Goal: Book appointment/travel/reservation

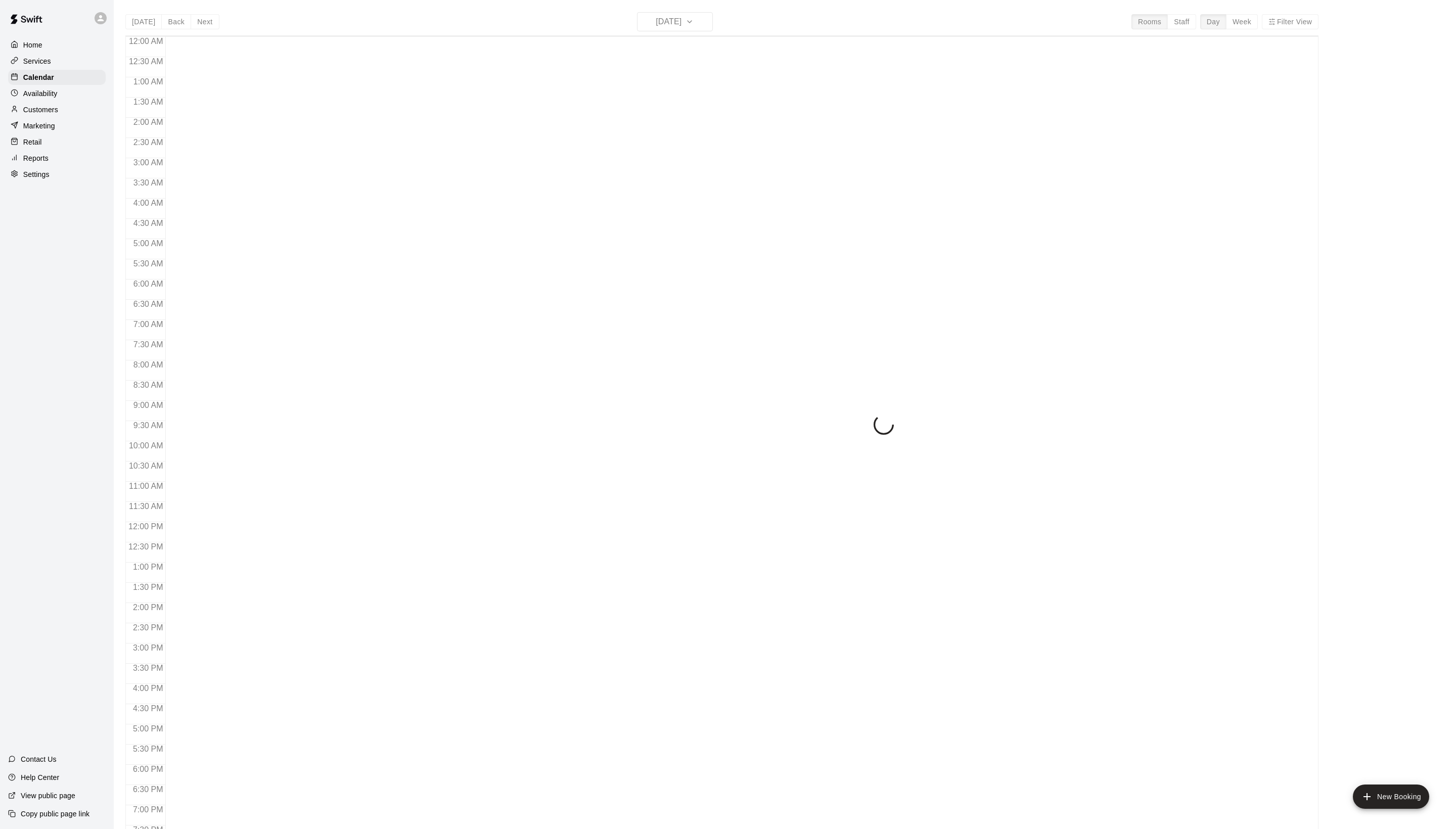
scroll to position [170, 0]
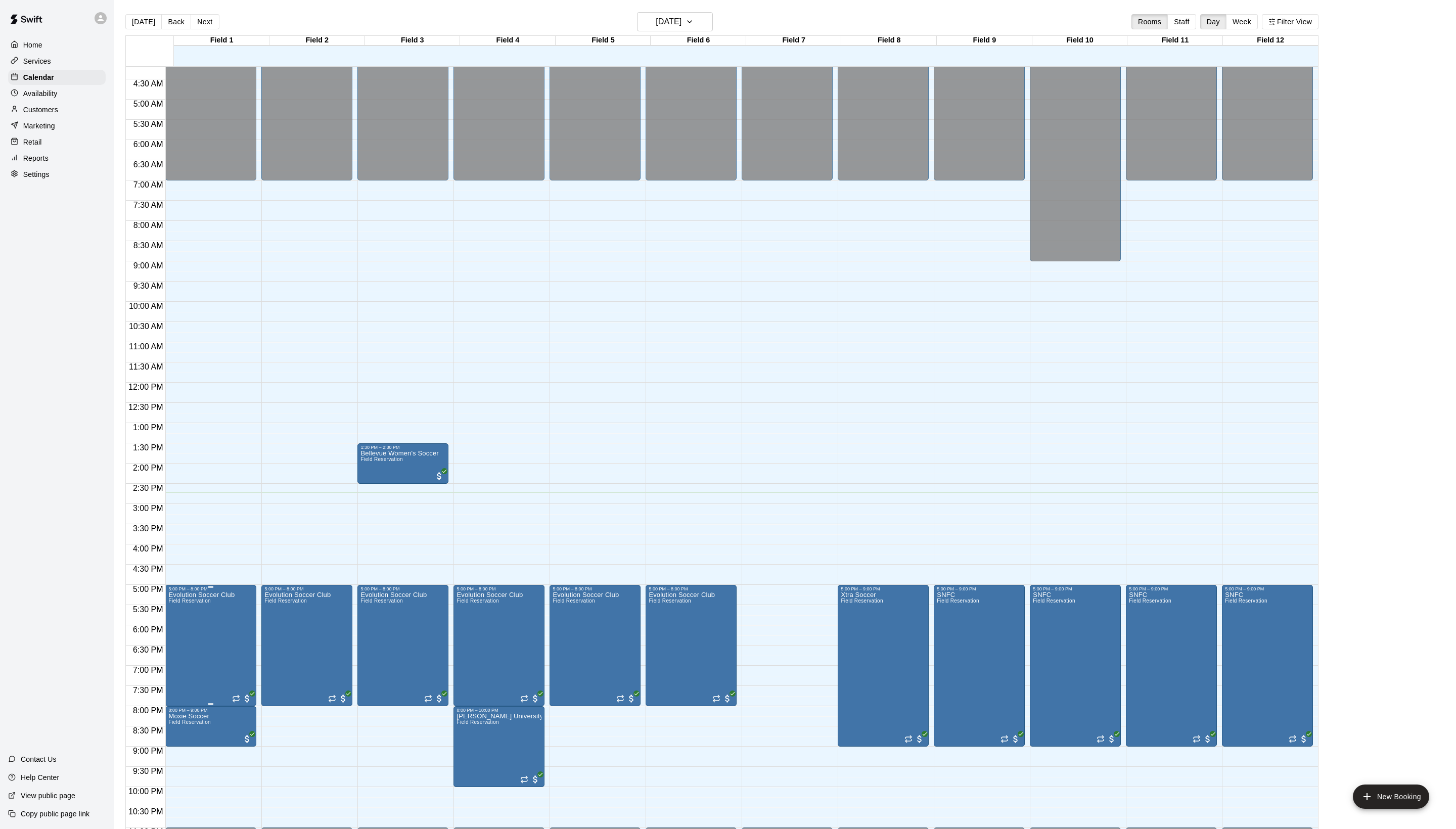
click at [194, 620] on icon "edit" at bounding box center [188, 614] width 12 height 12
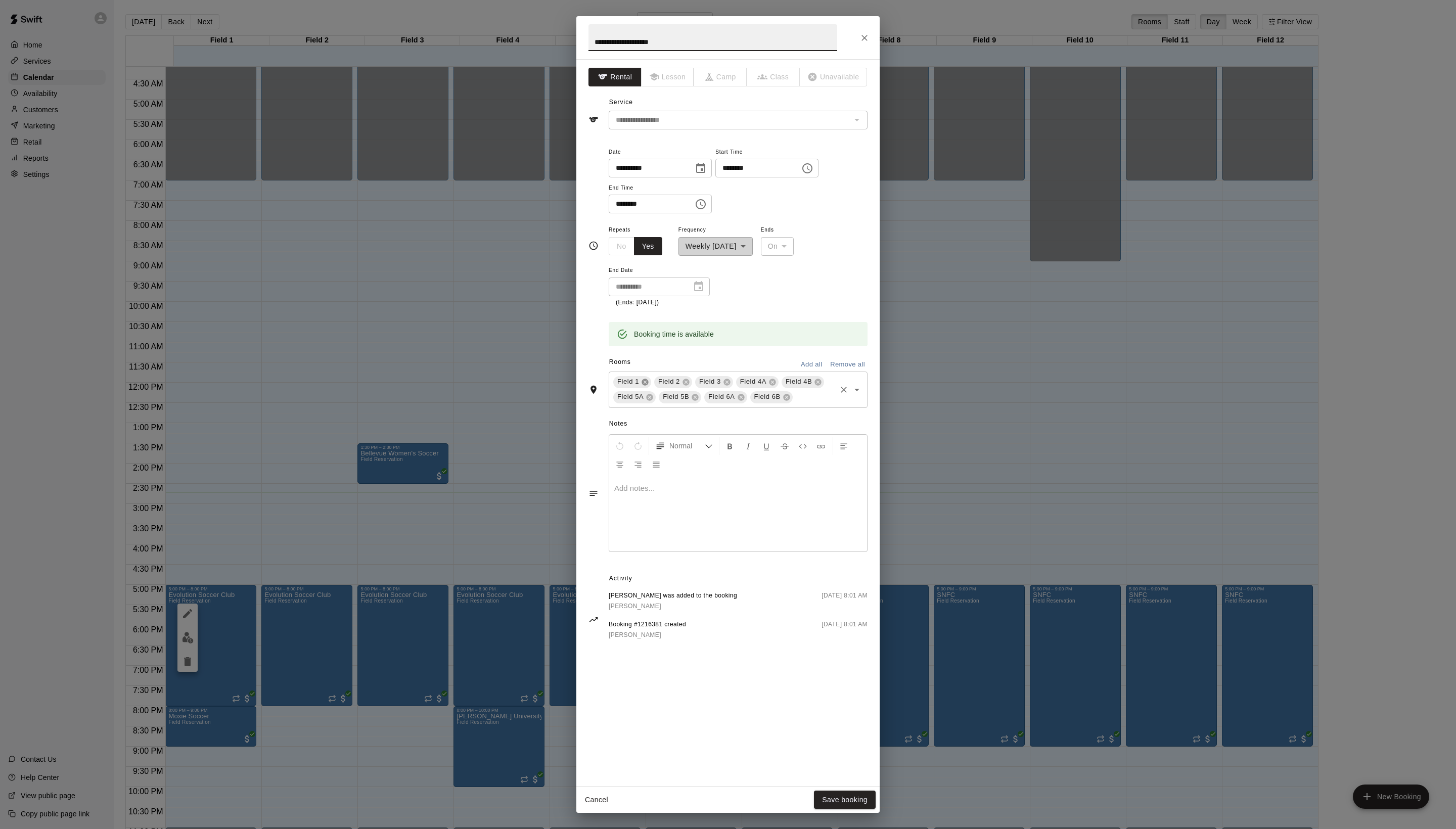
click at [648, 386] on icon at bounding box center [645, 382] width 7 height 7
click at [837, 801] on button "Save booking" at bounding box center [845, 801] width 62 height 19
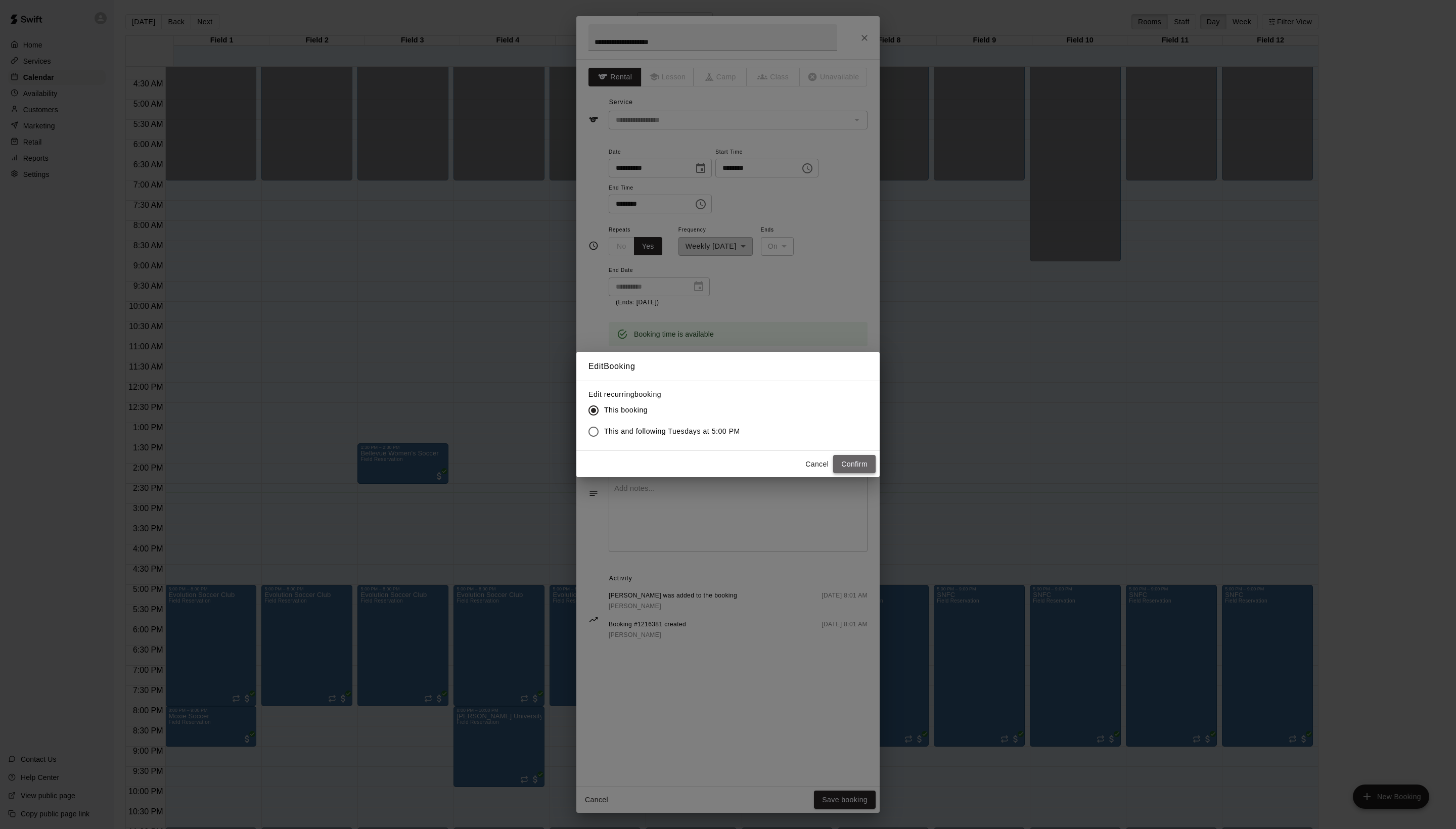
click at [840, 474] on button "Confirm" at bounding box center [854, 465] width 43 height 19
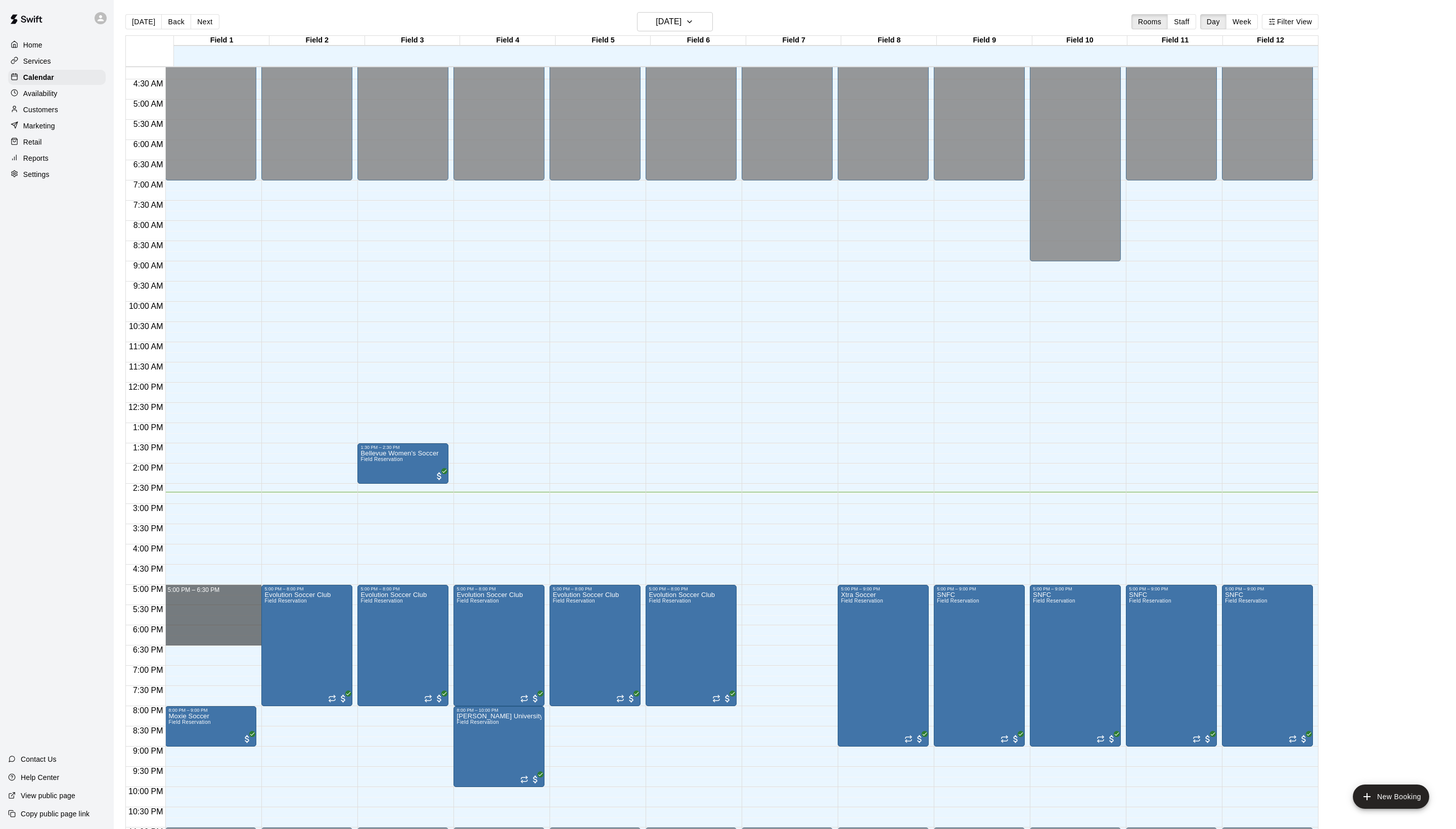
drag, startPoint x: 189, startPoint y: 596, endPoint x: 191, endPoint y: 646, distance: 50.0
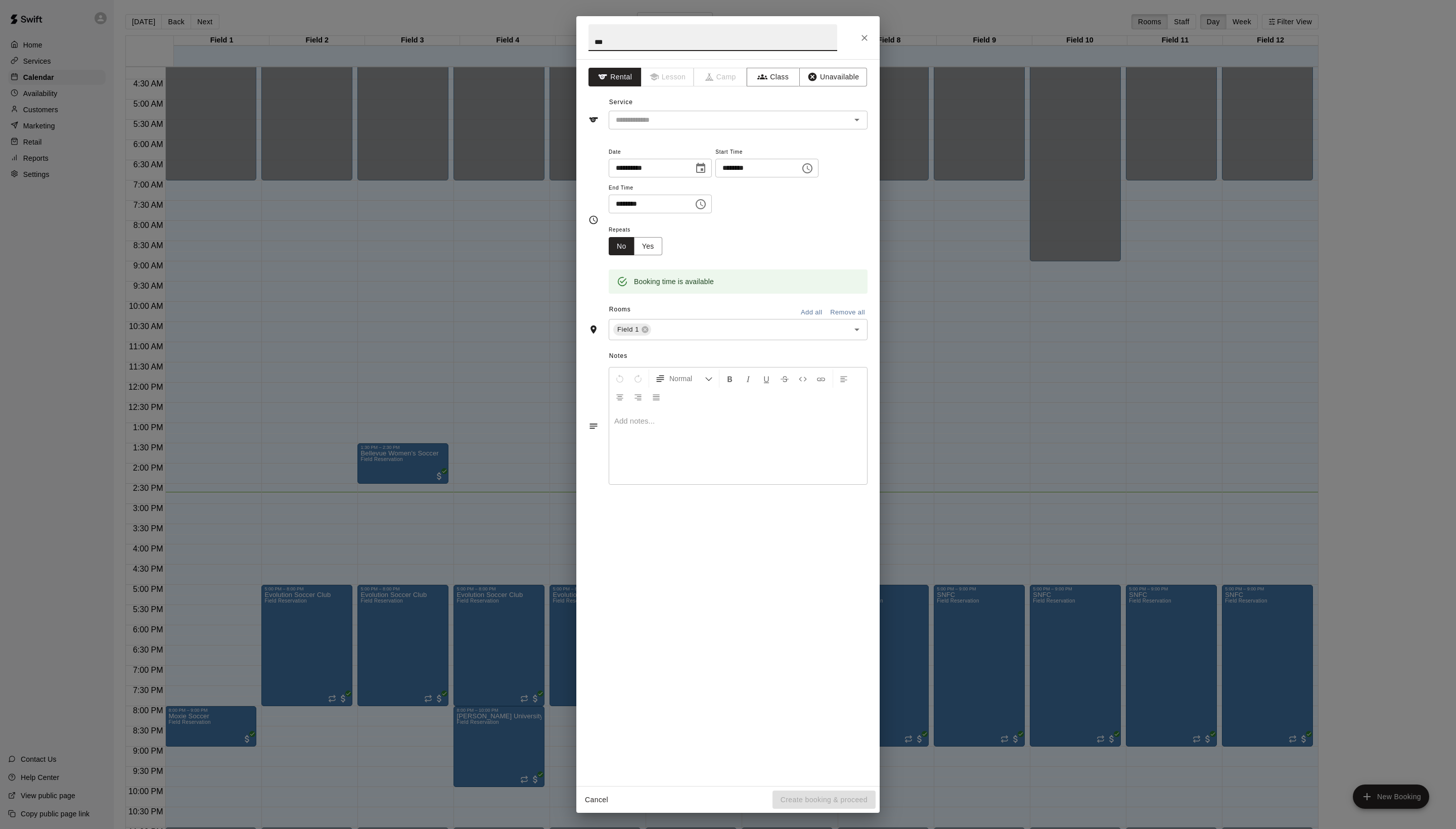
type input "***"
click at [665, 129] on div "Service ​" at bounding box center [728, 111] width 279 height 35
click at [665, 126] on input "text" at bounding box center [723, 120] width 223 height 13
click at [663, 165] on li "Field Reservation" at bounding box center [748, 165] width 238 height 16
type input "**********"
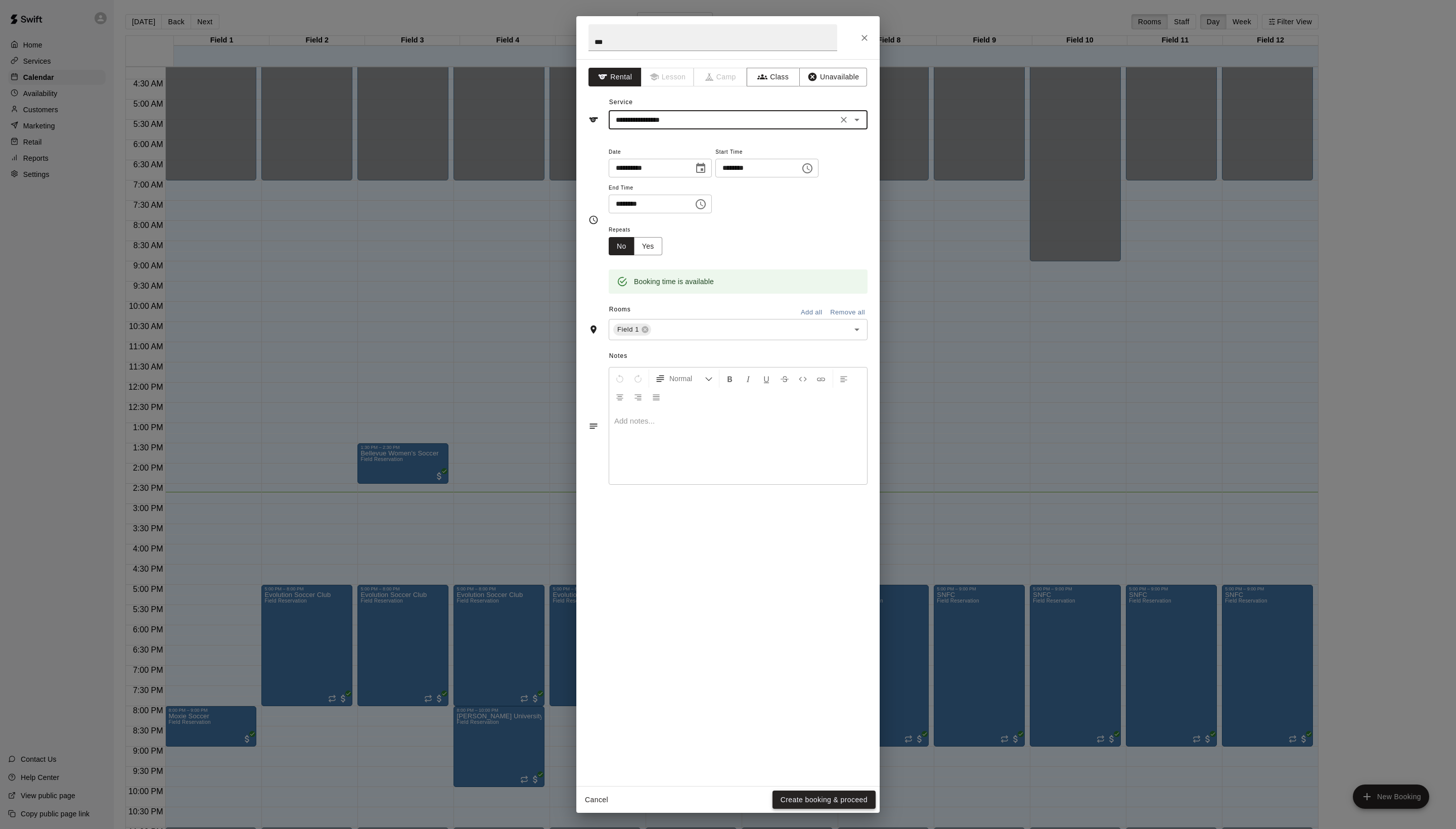
click at [818, 794] on button "Create booking & proceed" at bounding box center [824, 801] width 103 height 19
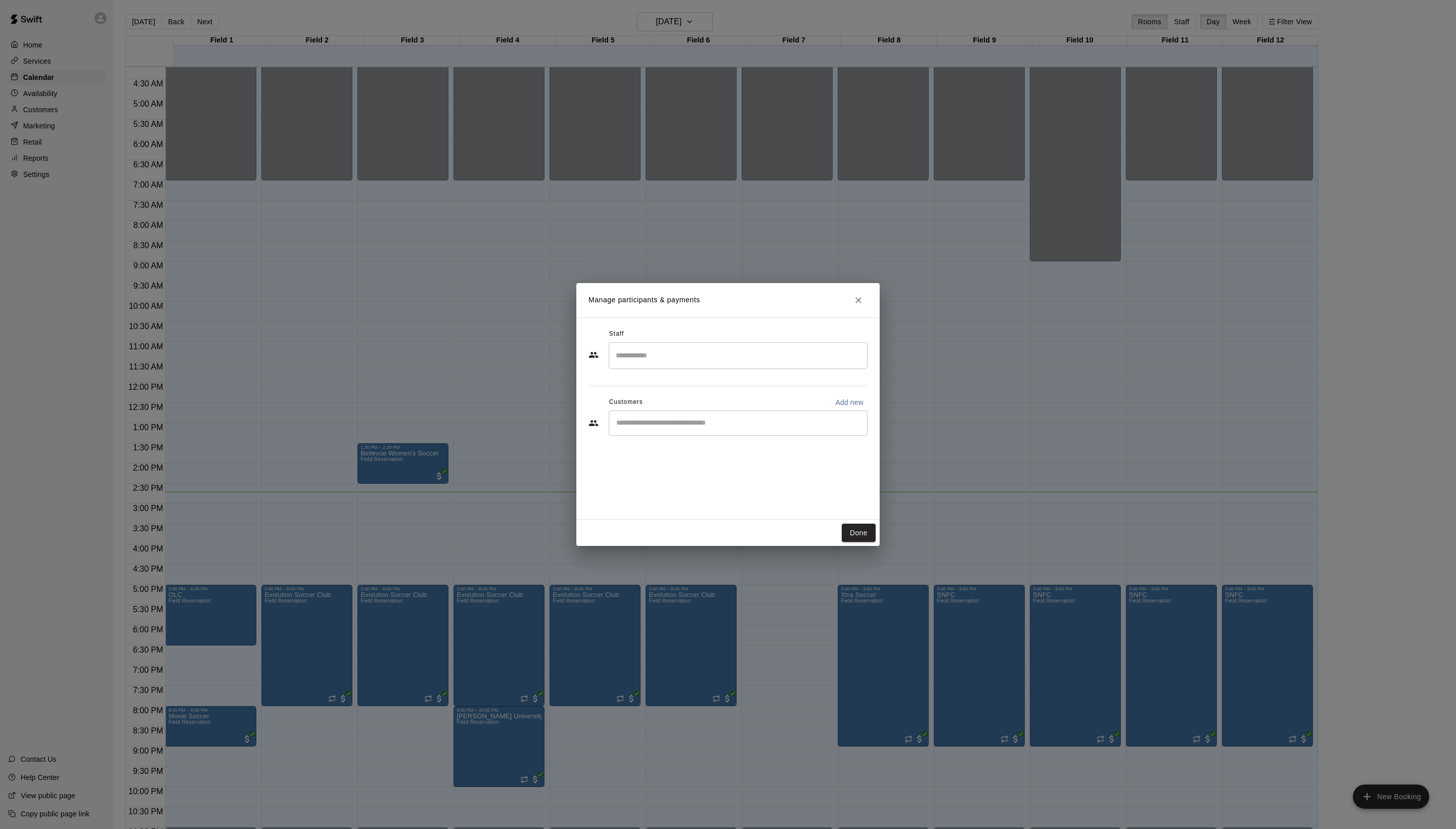
click at [733, 446] on div "Staff ​ Customers Add new ​" at bounding box center [728, 386] width 279 height 120
click at [724, 436] on div "​" at bounding box center [738, 423] width 259 height 25
type input "*****"
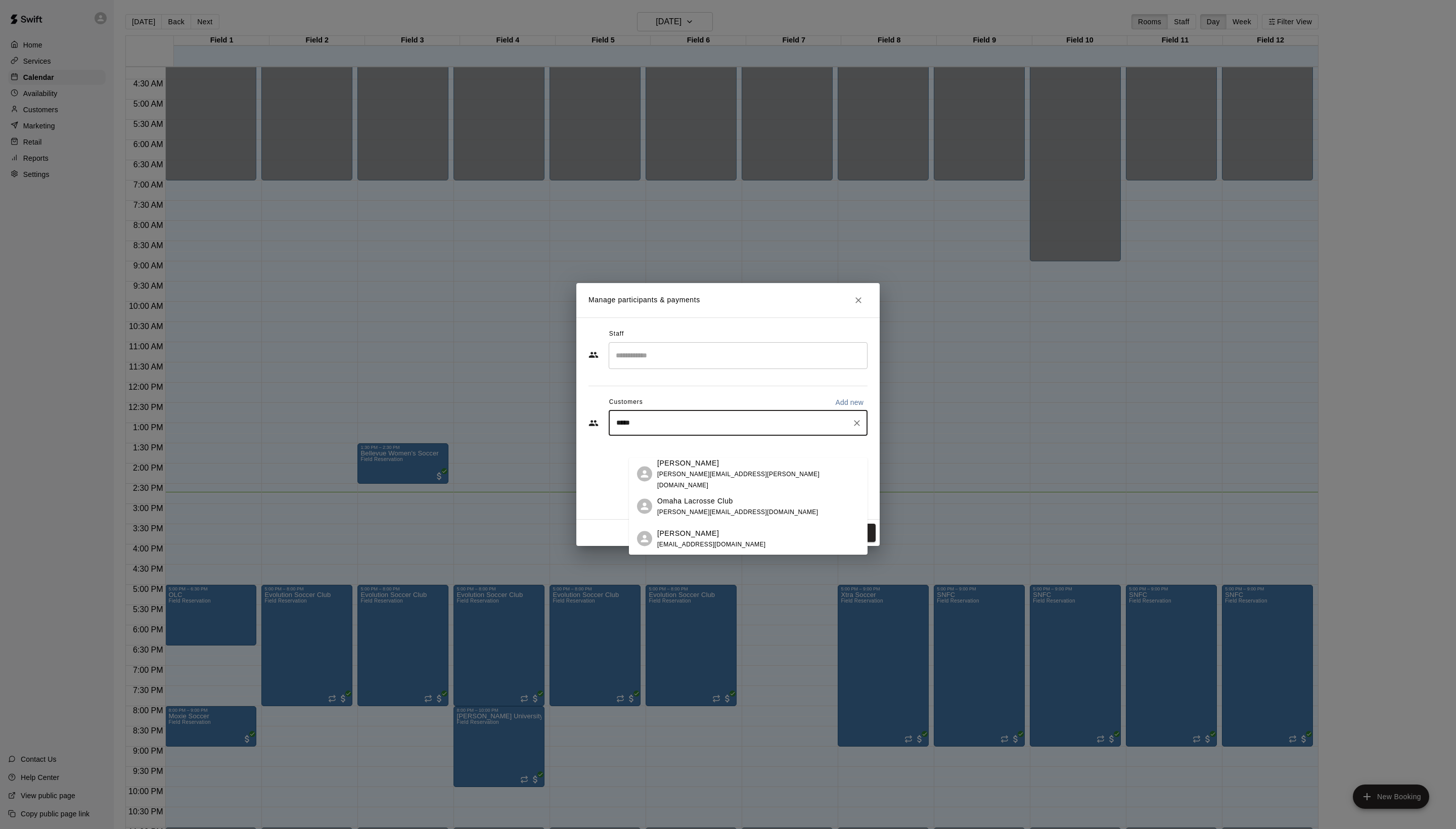
drag, startPoint x: 739, startPoint y: 478, endPoint x: 729, endPoint y: 542, distance: 64.8
click at [729, 542] on ul "[PERSON_NAME] [PERSON_NAME][EMAIL_ADDRESS][PERSON_NAME][DOMAIN_NAME] Omaha Lacr…" at bounding box center [748, 506] width 238 height 97
click at [729, 542] on span "[EMAIL_ADDRESS][DOMAIN_NAME]" at bounding box center [711, 544] width 109 height 7
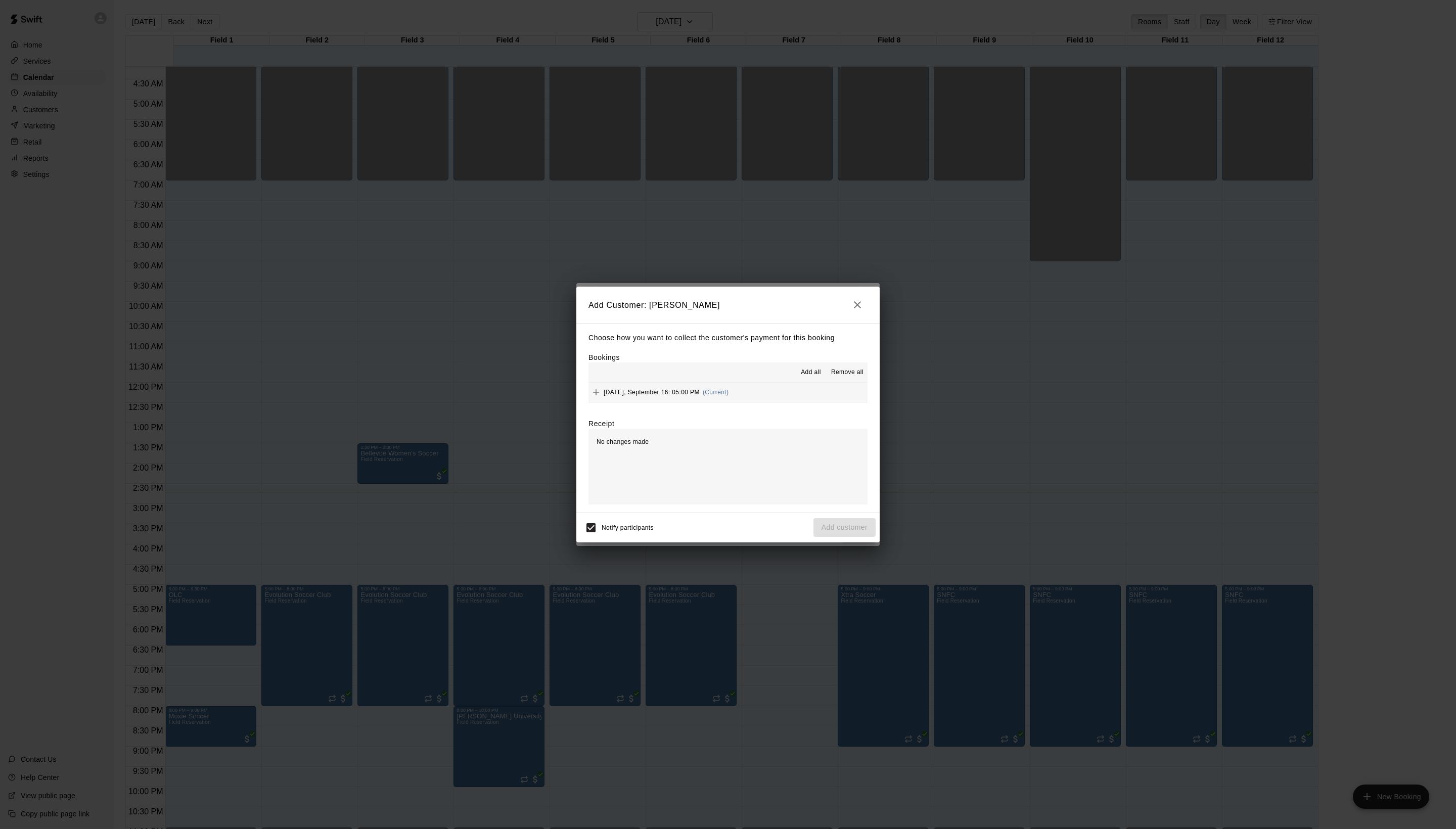
click at [800, 372] on span "Add all" at bounding box center [811, 373] width 21 height 10
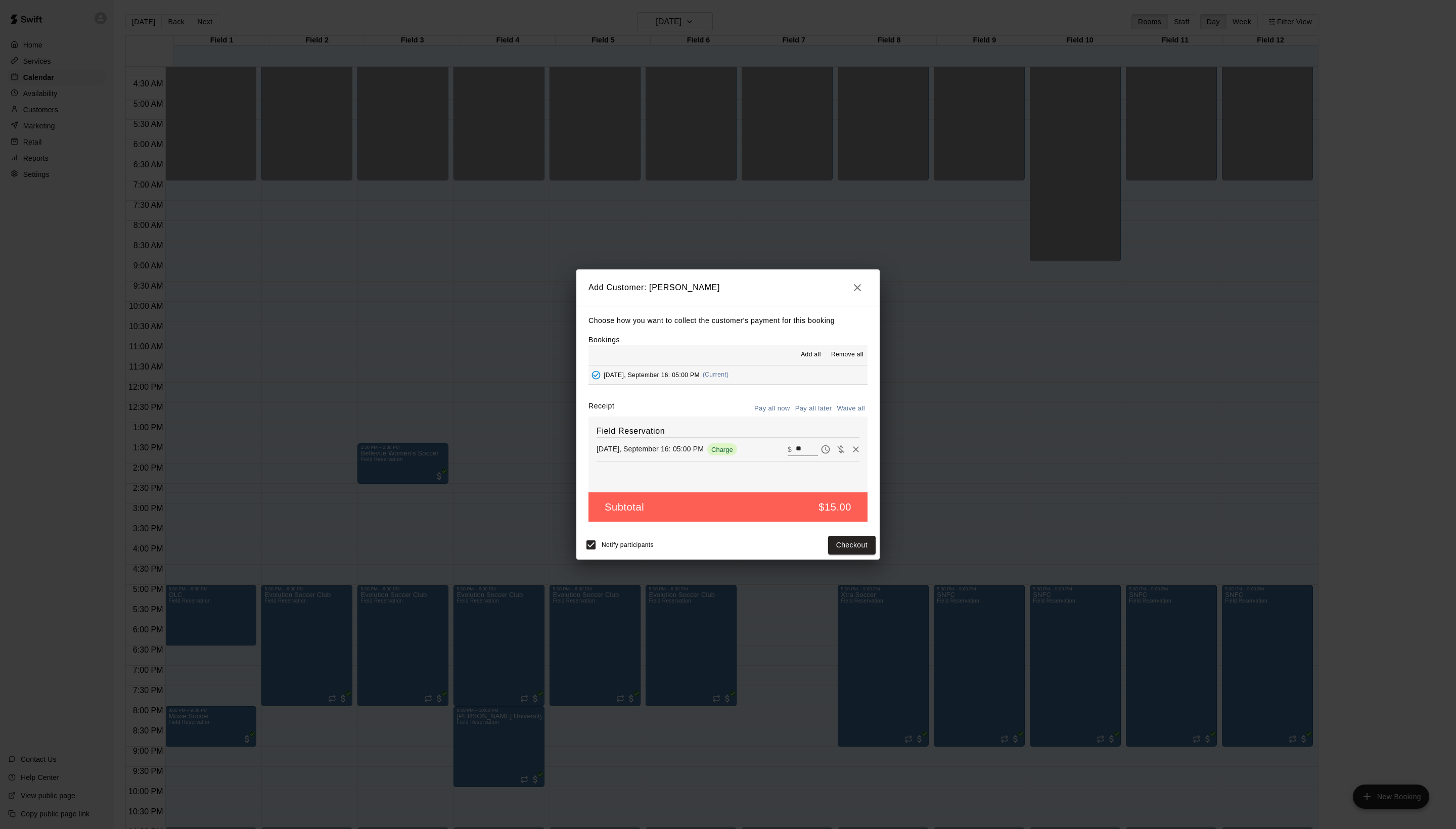
click at [837, 412] on button "Waive all" at bounding box center [850, 409] width 33 height 15
type input "*"
click at [842, 555] on button "Add customer" at bounding box center [844, 545] width 63 height 19
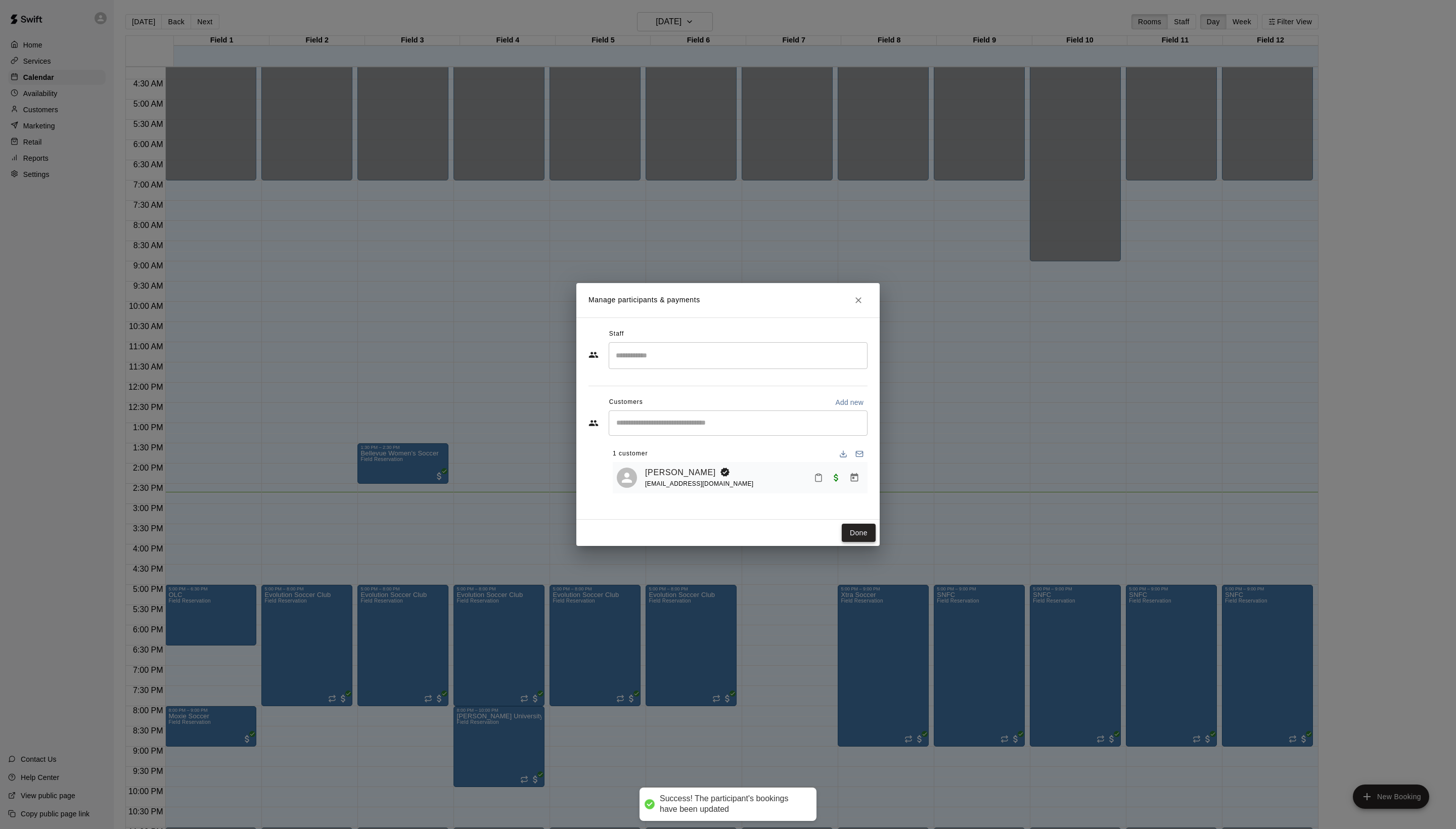
click at [854, 543] on button "Done" at bounding box center [859, 533] width 34 height 19
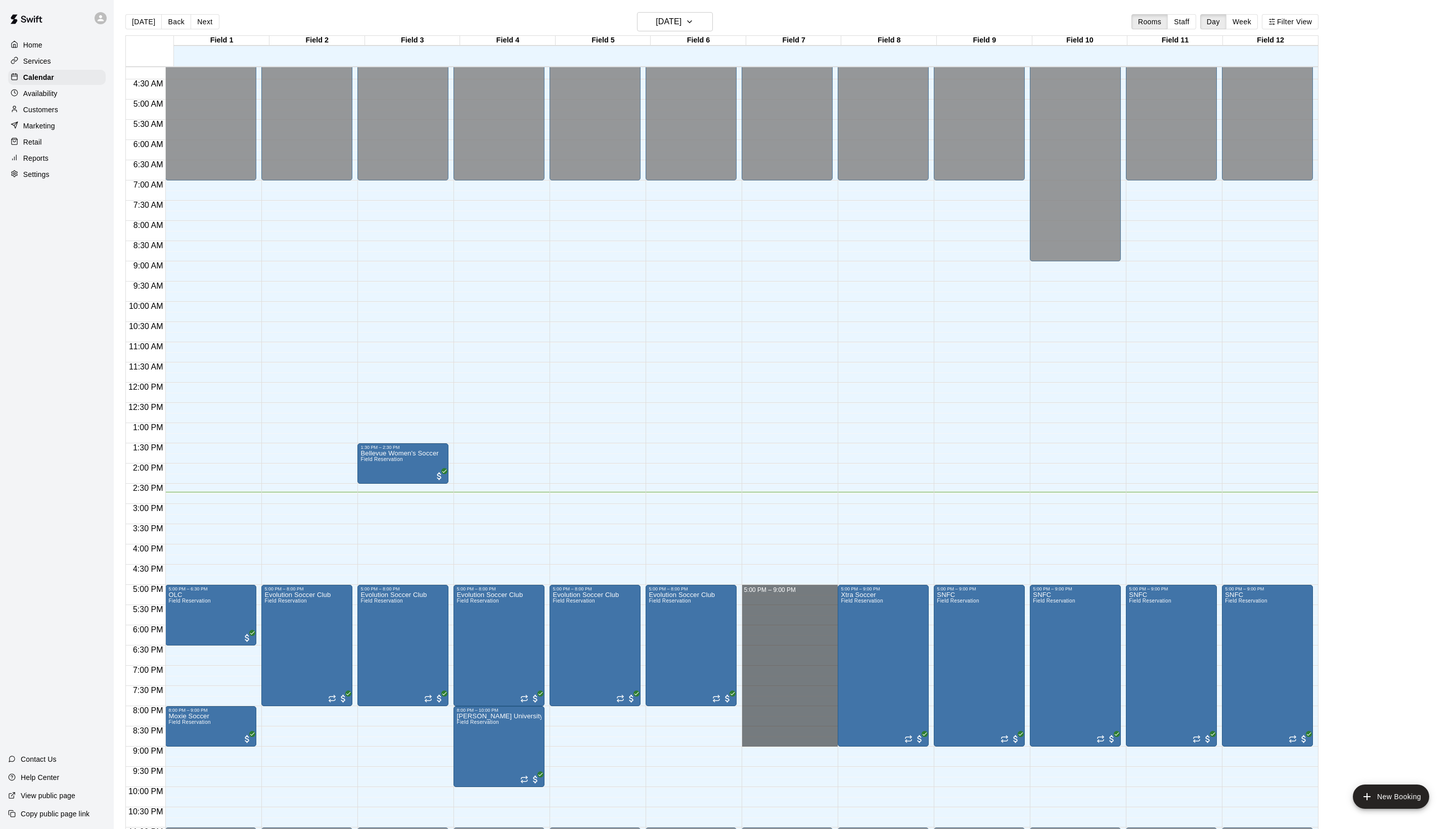
drag, startPoint x: 770, startPoint y: 596, endPoint x: 771, endPoint y: 744, distance: 148.0
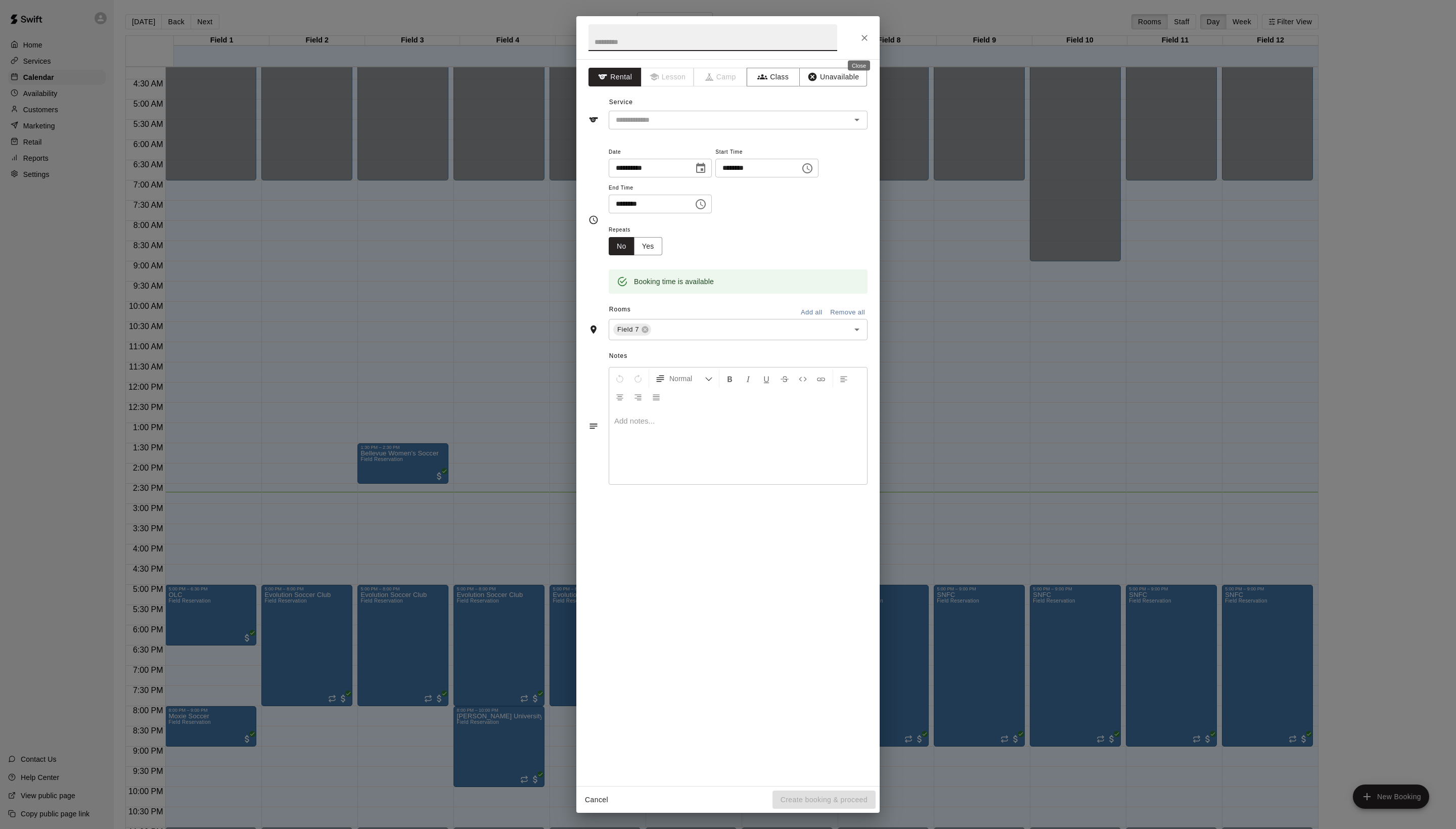
drag, startPoint x: 862, startPoint y: 40, endPoint x: 788, endPoint y: 673, distance: 637.3
click at [862, 40] on icon "Close" at bounding box center [864, 38] width 6 height 6
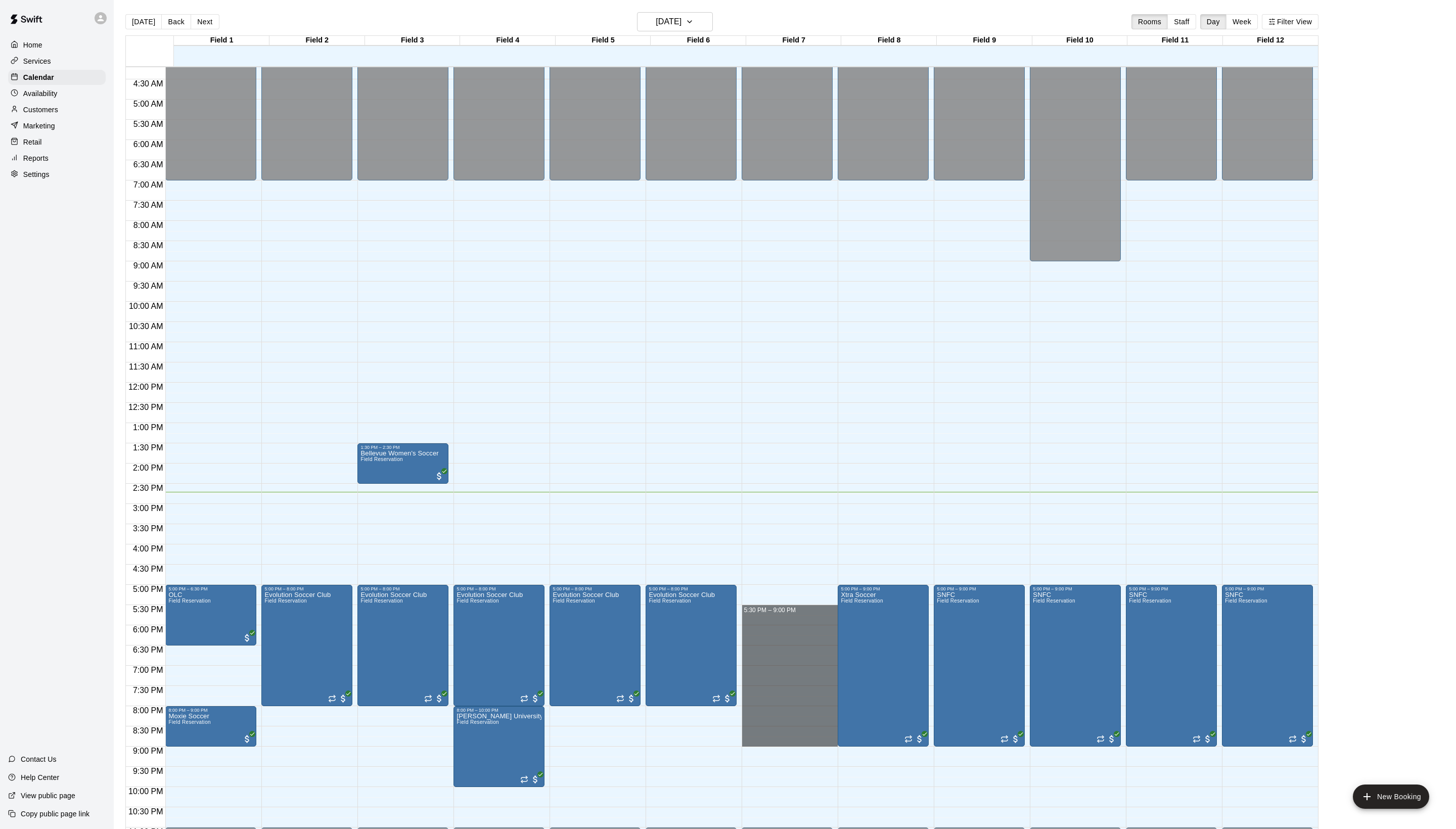
drag, startPoint x: 766, startPoint y: 614, endPoint x: 774, endPoint y: 746, distance: 132.2
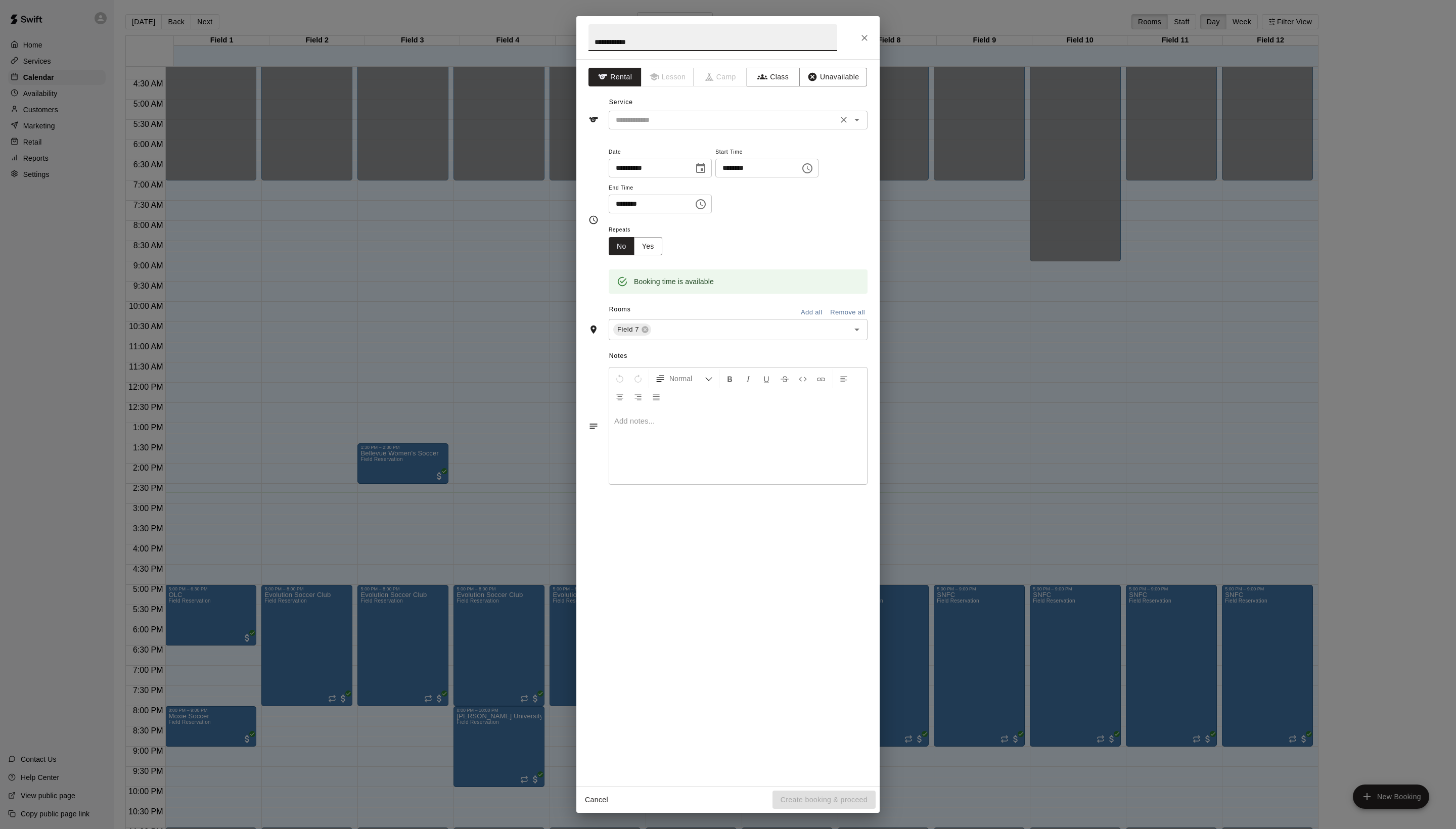
click at [707, 129] on div "​" at bounding box center [738, 120] width 259 height 19
type input "**********"
click at [707, 173] on li "Field Reservation" at bounding box center [748, 165] width 238 height 16
type input "**********"
click at [827, 791] on button "Create booking & proceed" at bounding box center [824, 801] width 103 height 19
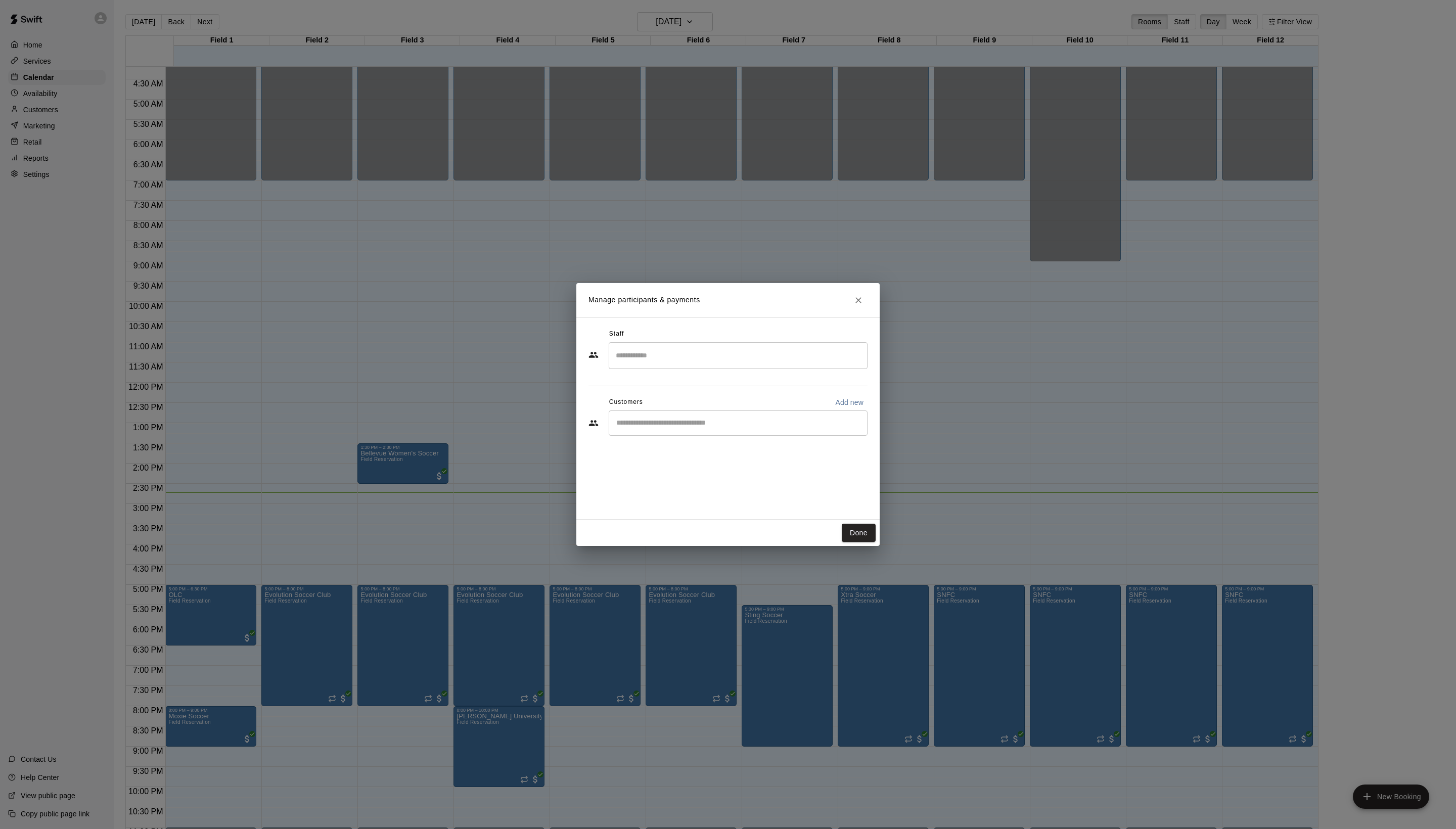
click at [701, 438] on div "​" at bounding box center [728, 424] width 279 height 27
click at [701, 436] on div "​" at bounding box center [738, 423] width 259 height 25
type input "****"
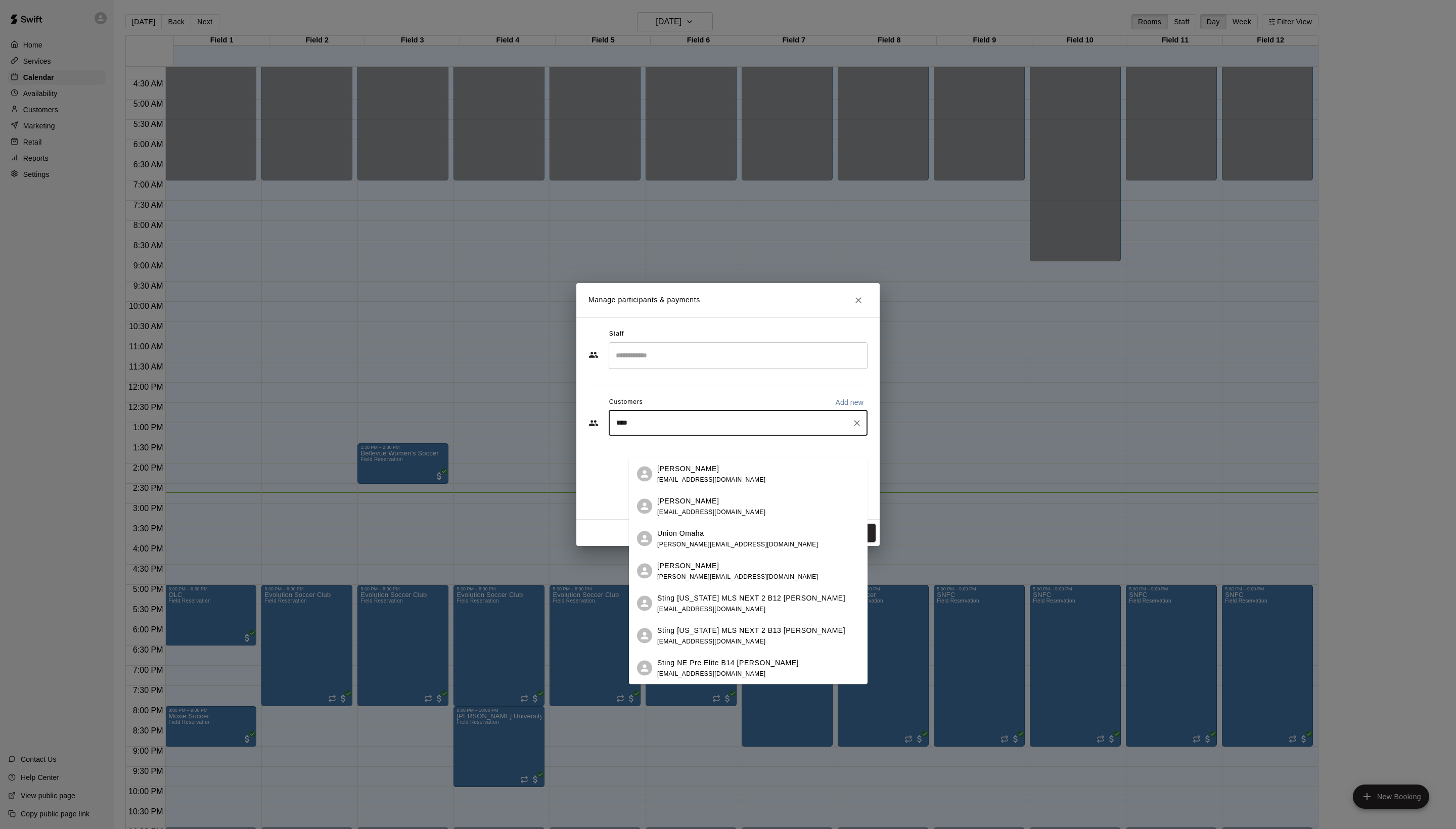
click at [693, 480] on span "[EMAIL_ADDRESS][DOMAIN_NAME]" at bounding box center [711, 479] width 109 height 7
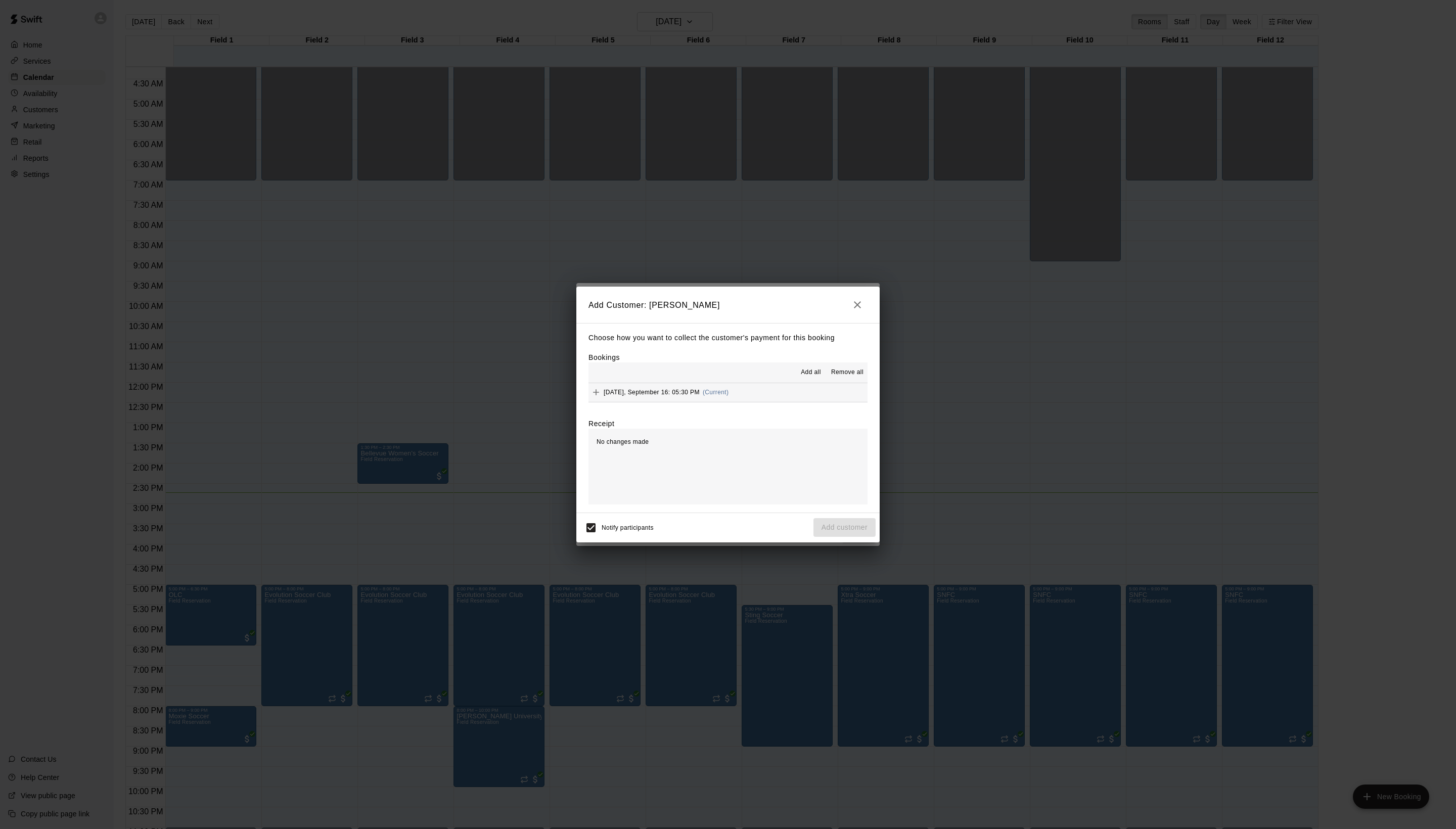
click at [800, 378] on span "Add all" at bounding box center [811, 373] width 21 height 10
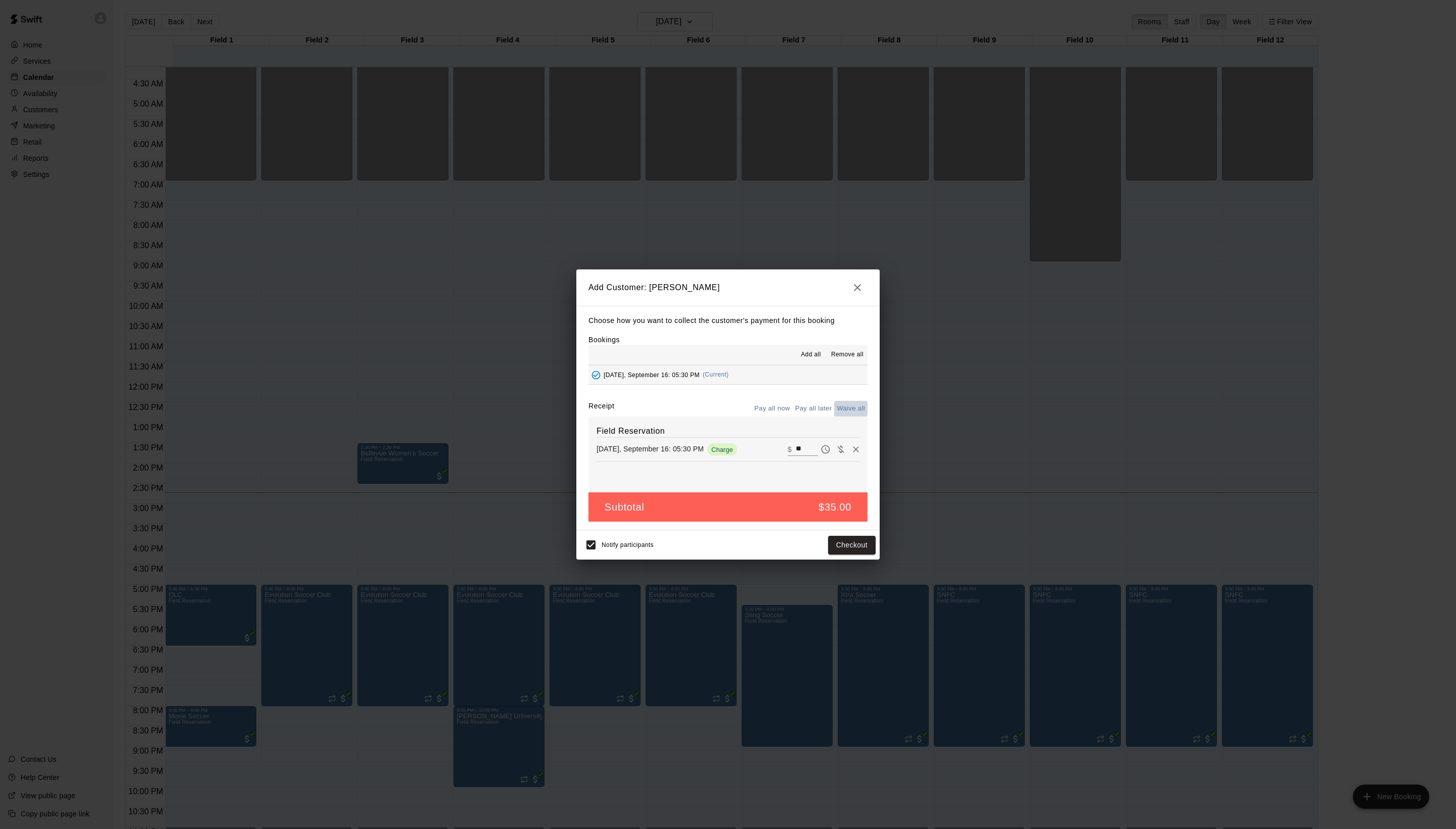
click at [842, 411] on button "Waive all" at bounding box center [850, 409] width 33 height 15
type input "*"
click at [824, 555] on button "Add customer" at bounding box center [844, 545] width 63 height 19
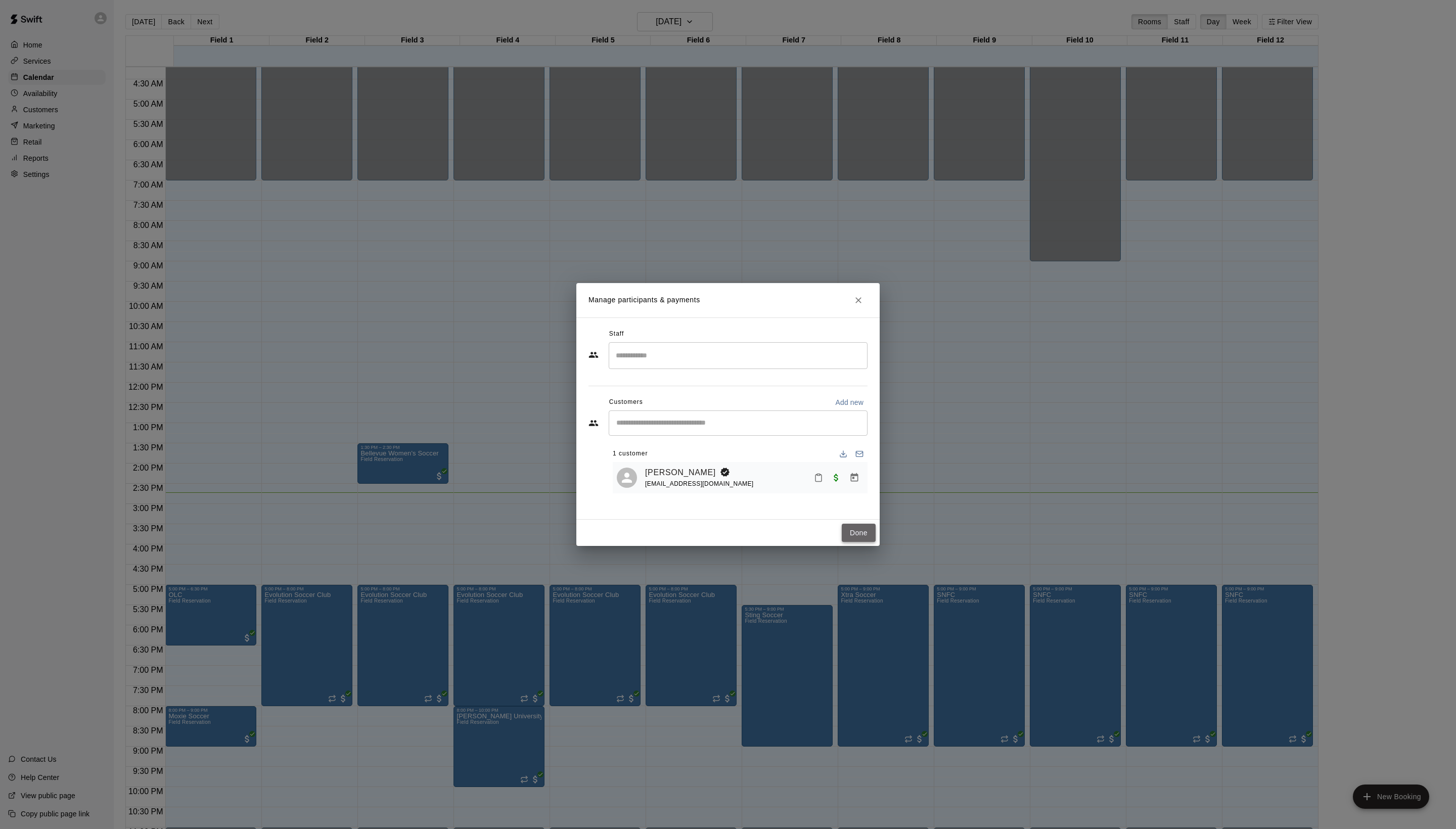
click at [850, 543] on button "Done" at bounding box center [859, 533] width 34 height 19
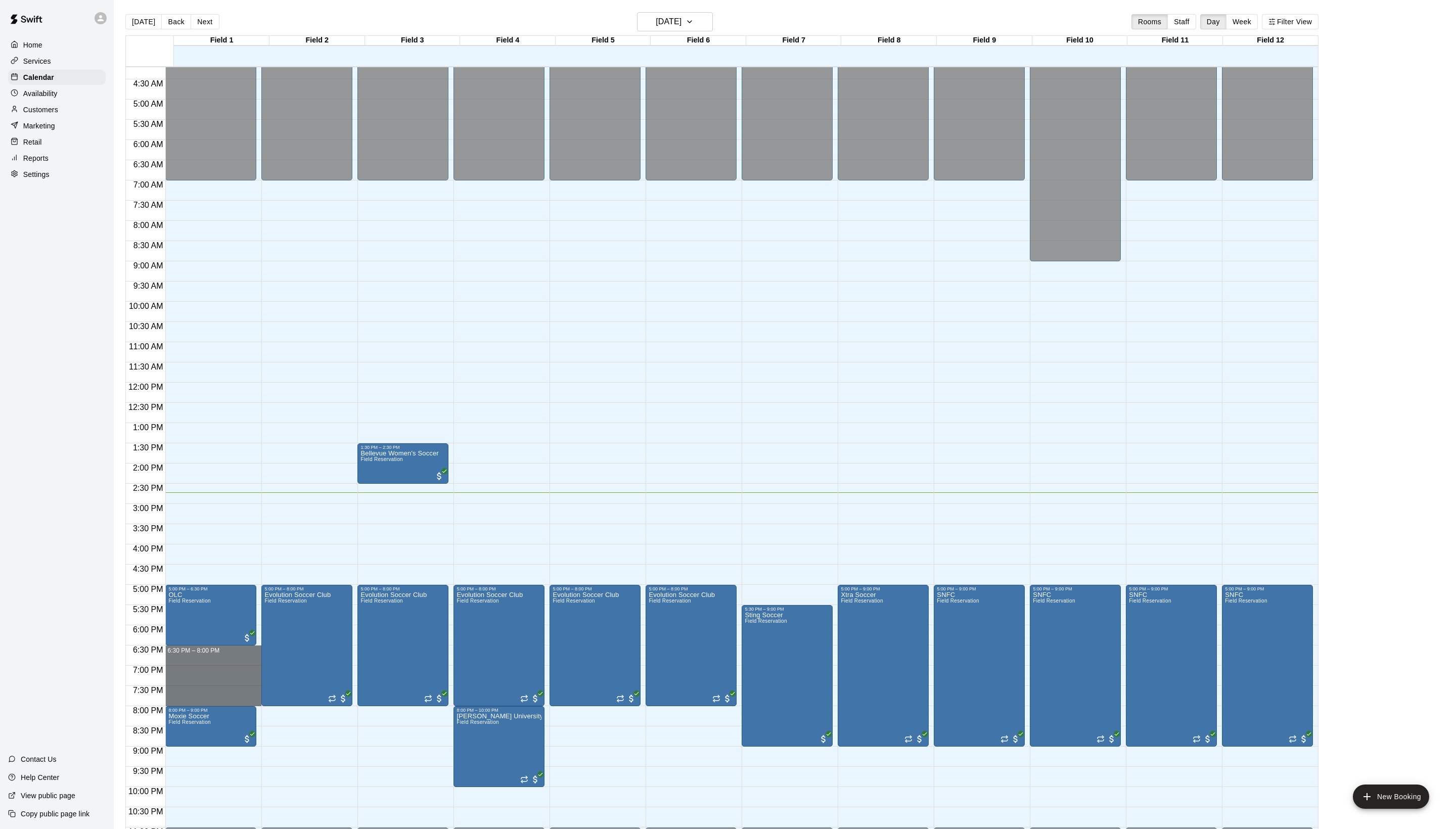
drag, startPoint x: 219, startPoint y: 657, endPoint x: 216, endPoint y: 703, distance: 46.1
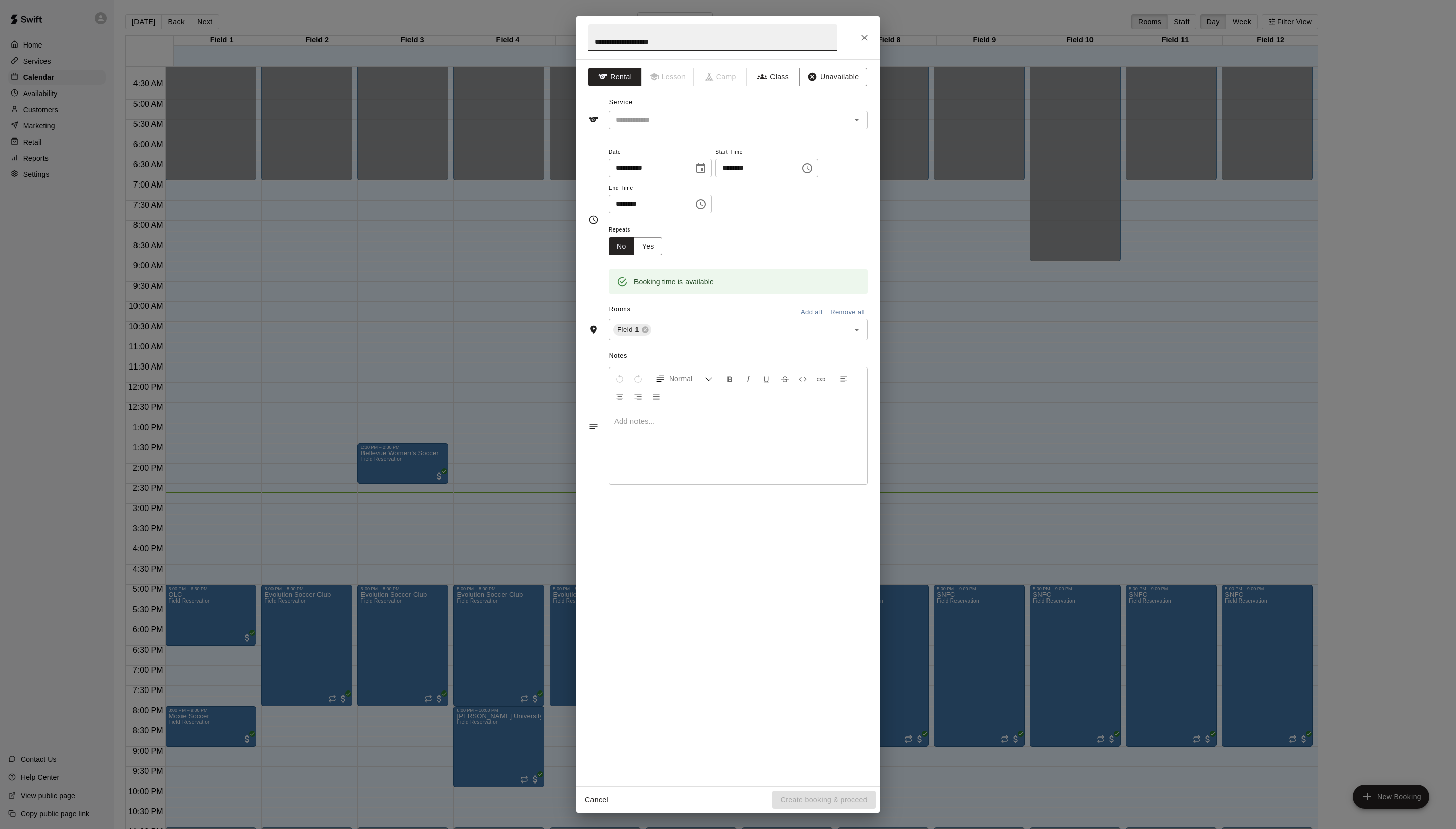
type input "**********"
click at [680, 153] on div "**********" at bounding box center [728, 423] width 303 height 727
click at [679, 126] on input "text" at bounding box center [723, 120] width 223 height 13
click at [679, 161] on li "Field Reservation" at bounding box center [748, 165] width 238 height 16
type input "**********"
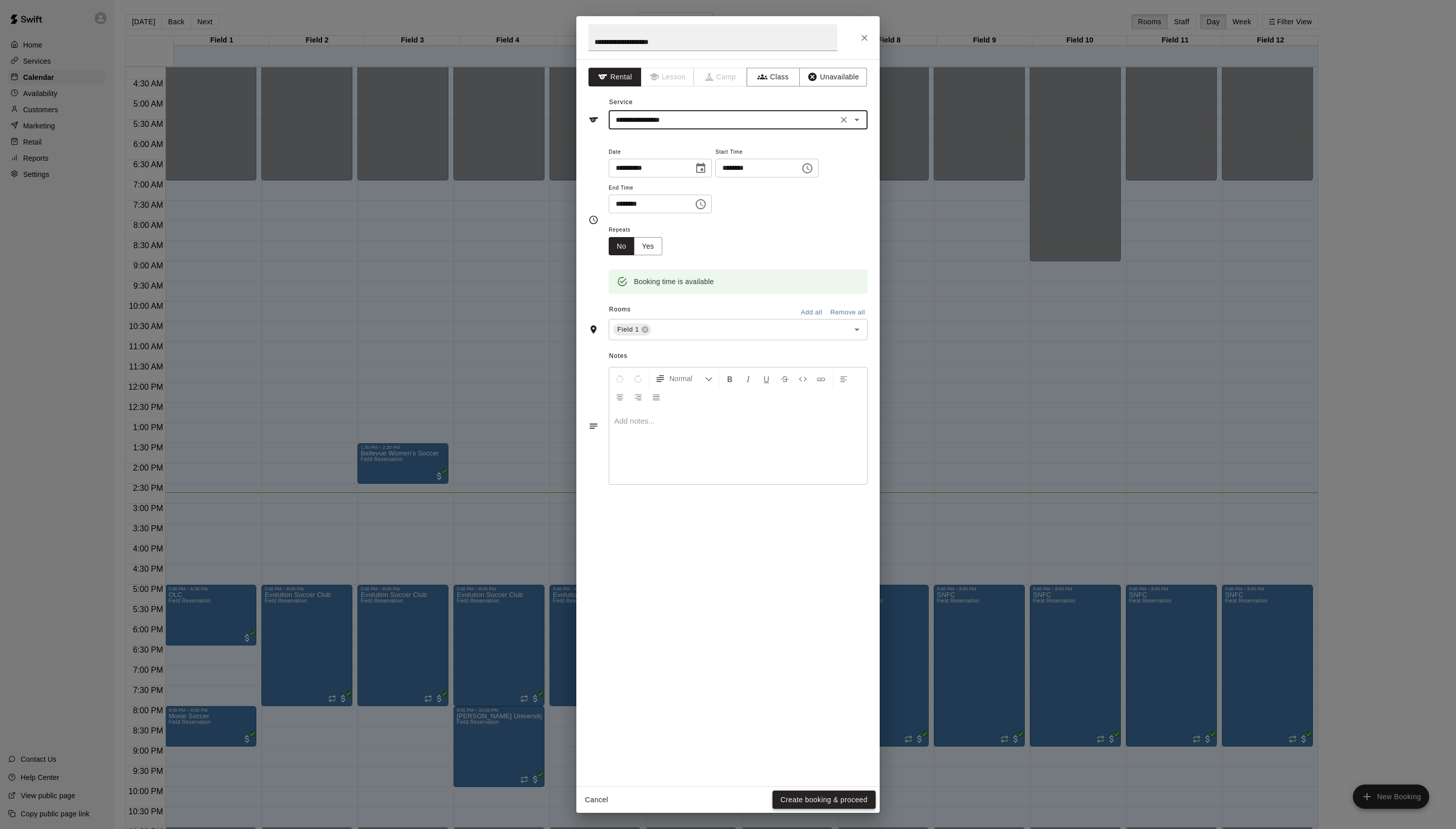
click at [824, 799] on button "Create booking & proceed" at bounding box center [824, 801] width 103 height 19
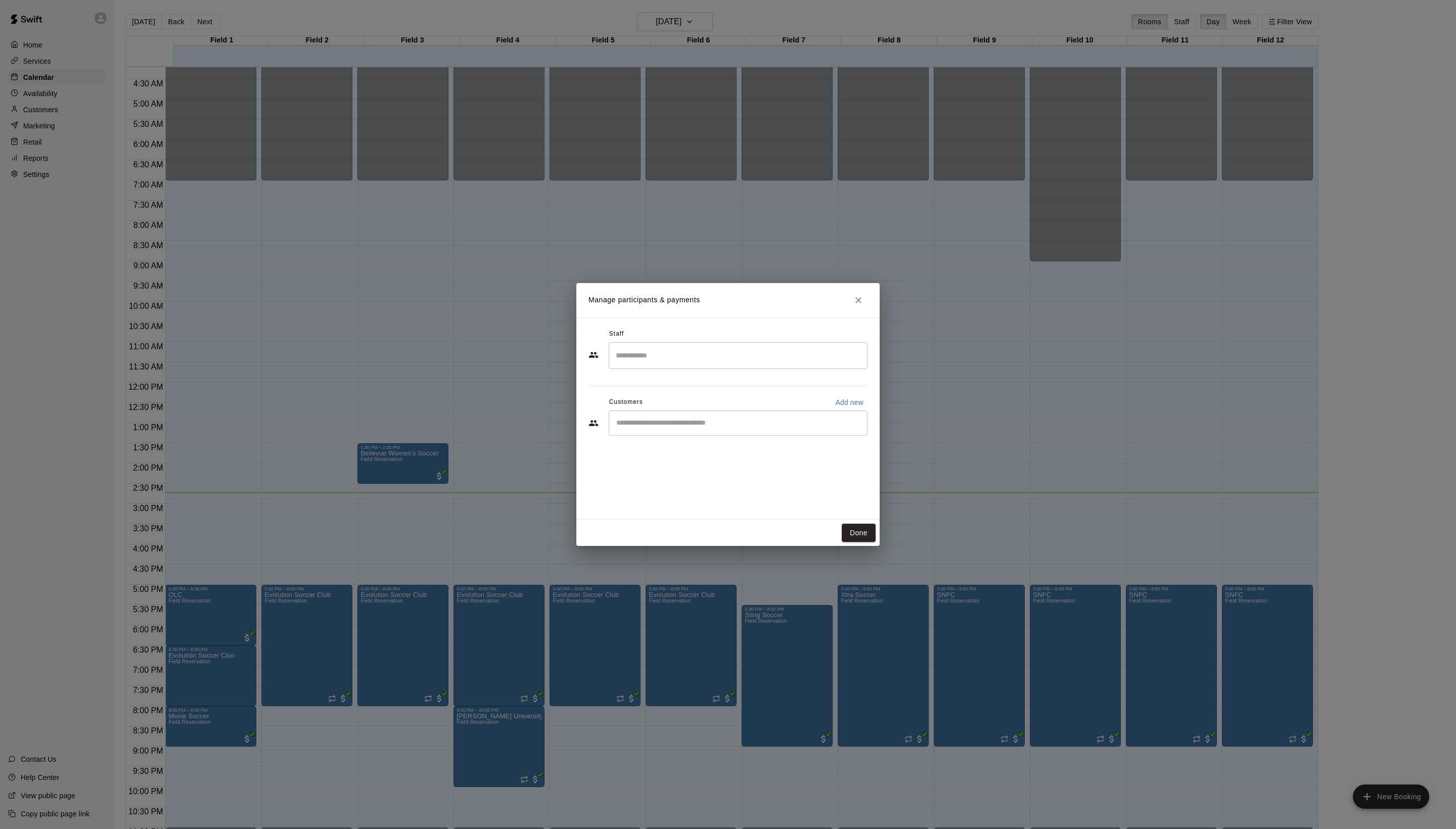
click at [688, 429] on input "Start typing to search customers..." at bounding box center [738, 424] width 249 height 10
type input "*****"
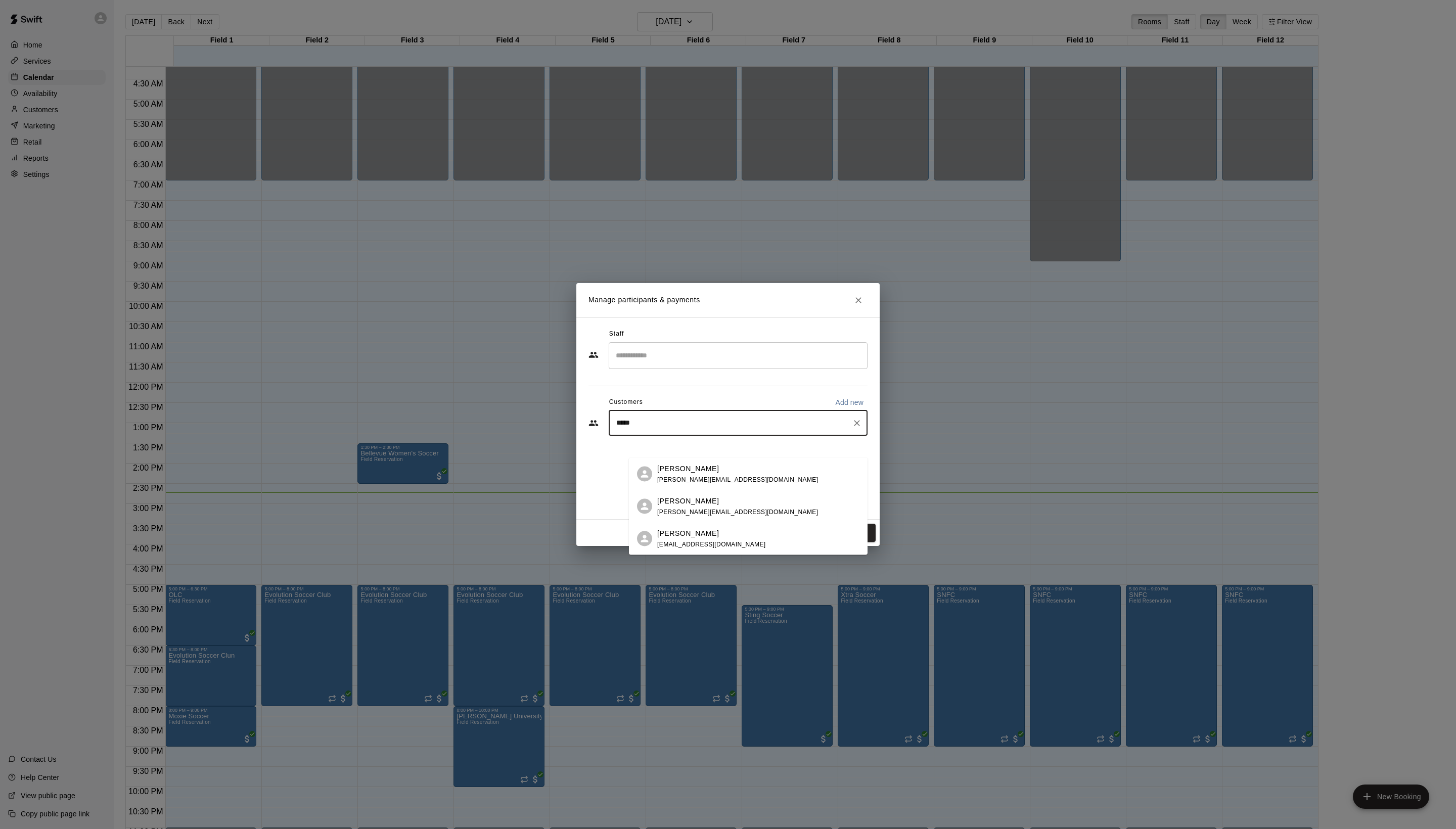
click at [698, 472] on p "[PERSON_NAME]" at bounding box center [688, 468] width 62 height 10
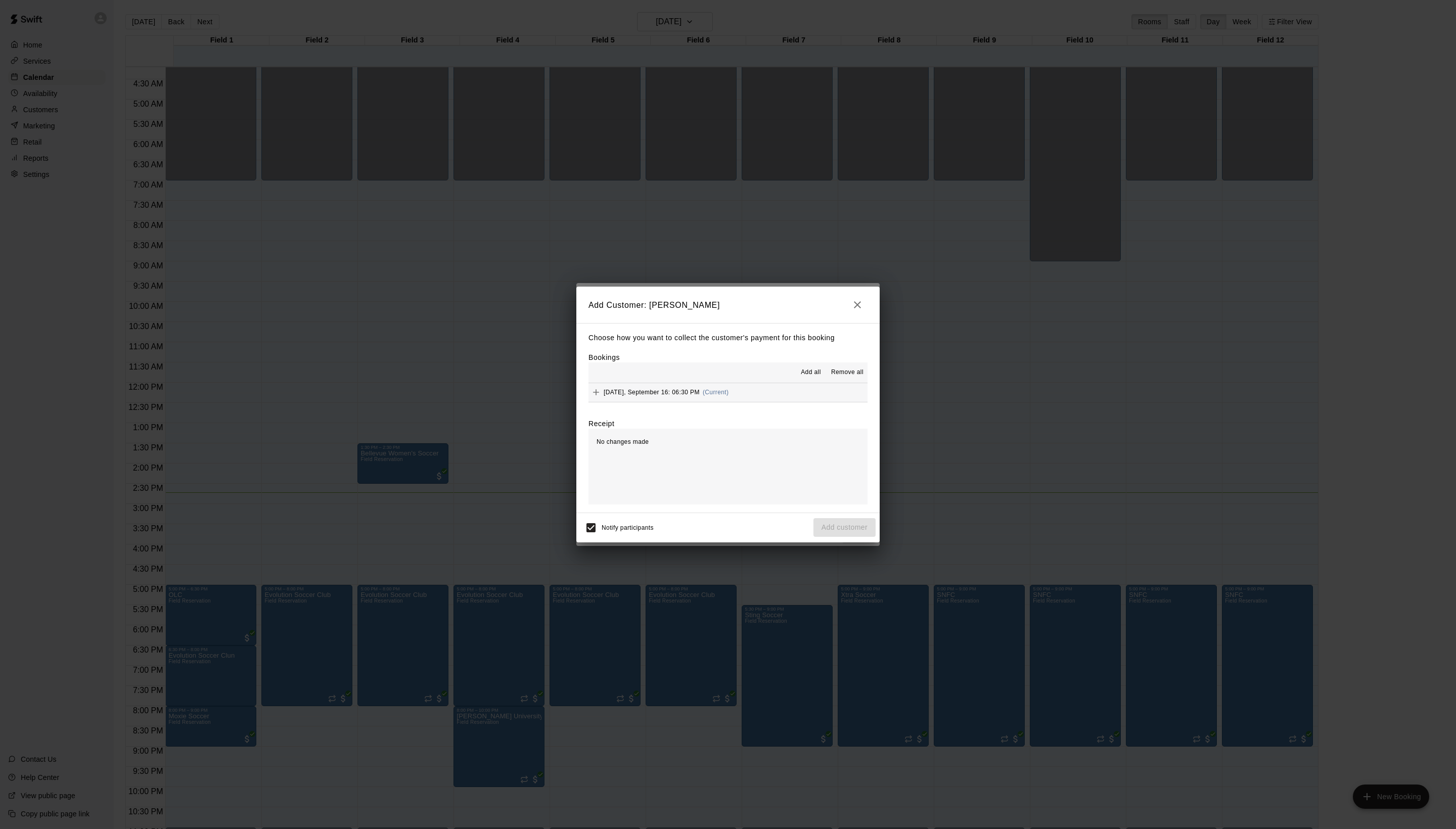
click at [800, 375] on span "Add all" at bounding box center [811, 373] width 21 height 10
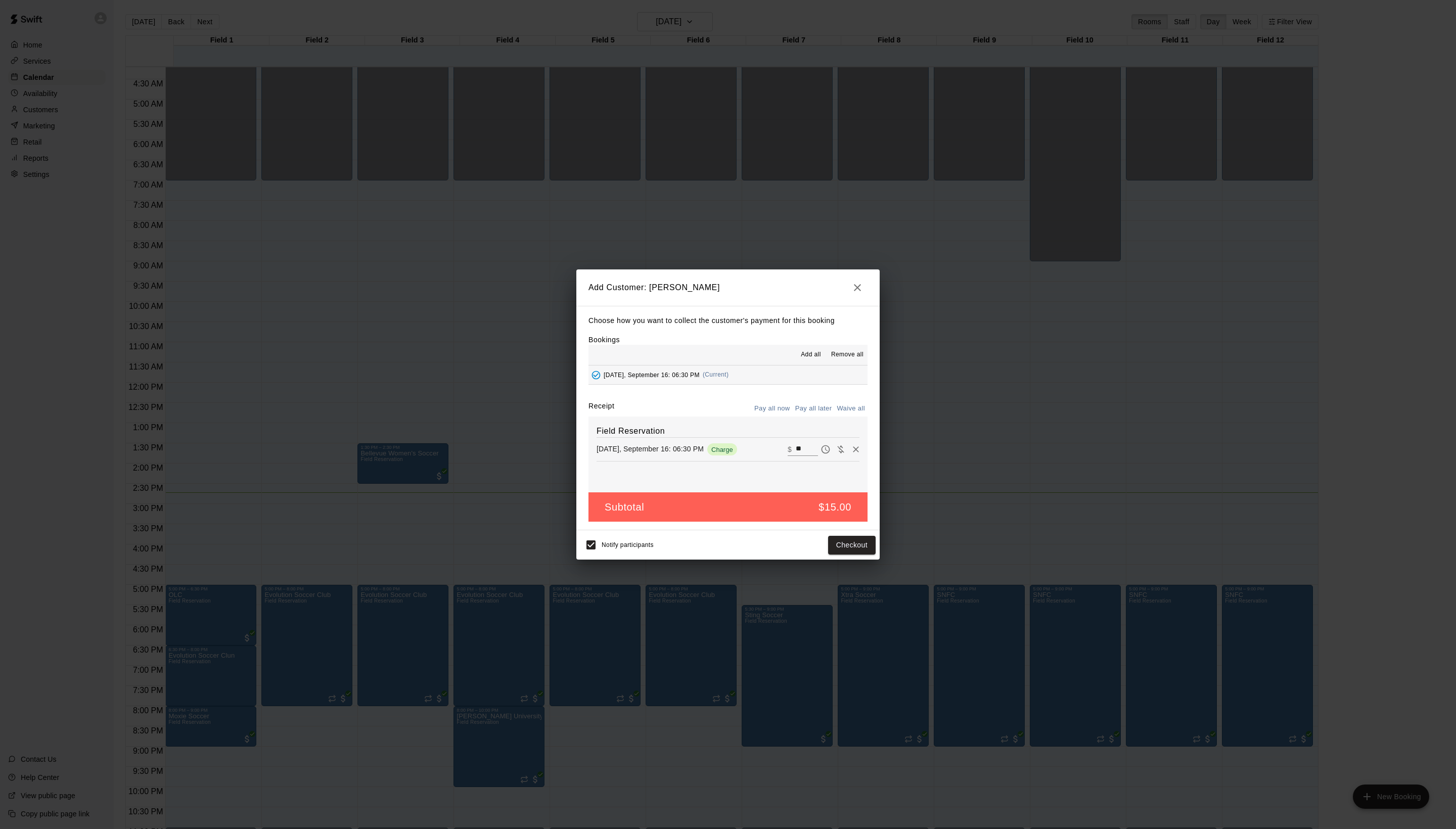
click at [839, 417] on button "Waive all" at bounding box center [850, 409] width 33 height 15
type input "*"
click at [832, 555] on button "Add customer" at bounding box center [844, 545] width 63 height 19
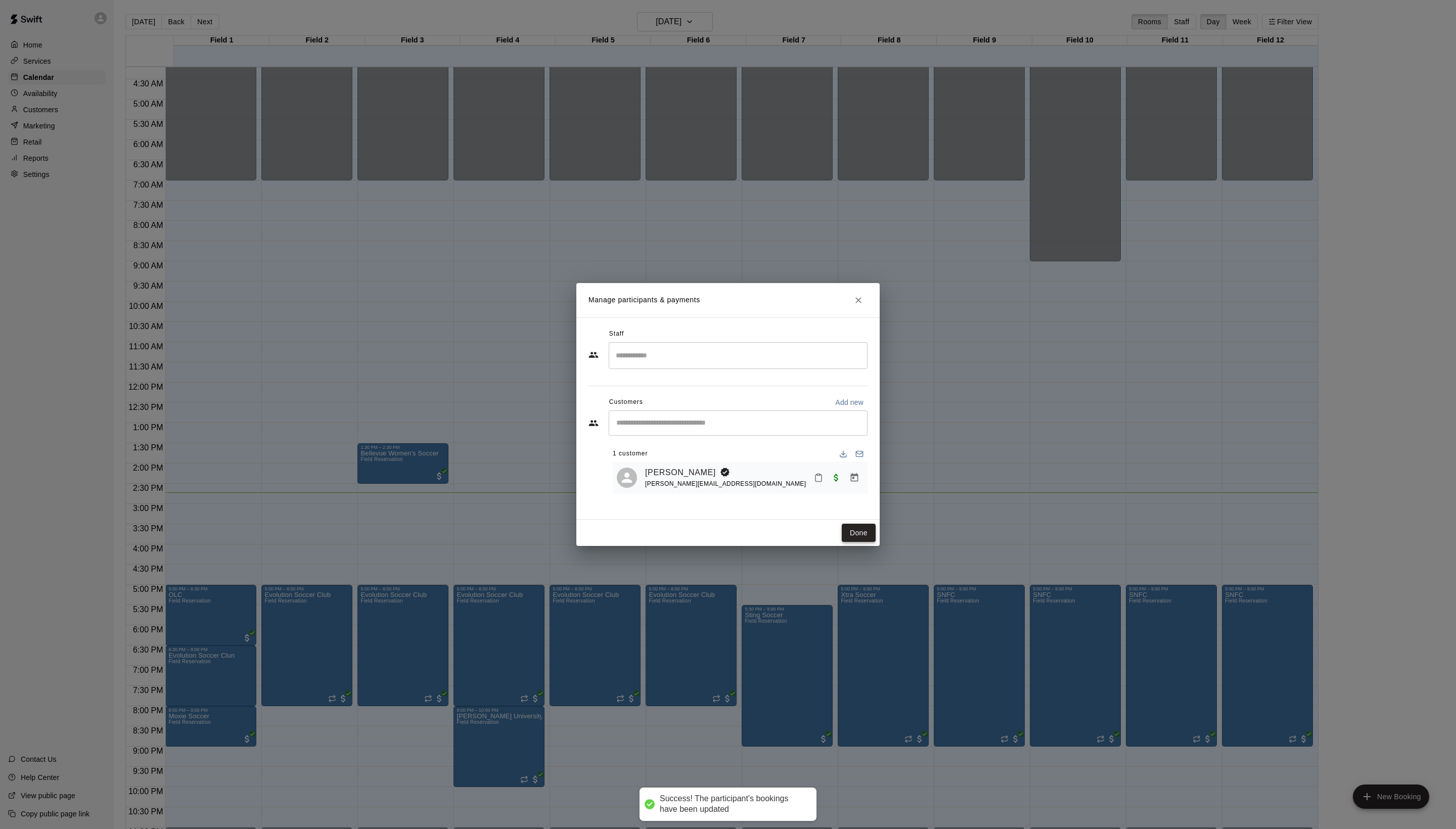
click at [851, 543] on button "Done" at bounding box center [859, 533] width 34 height 19
